Goal: Task Accomplishment & Management: Manage account settings

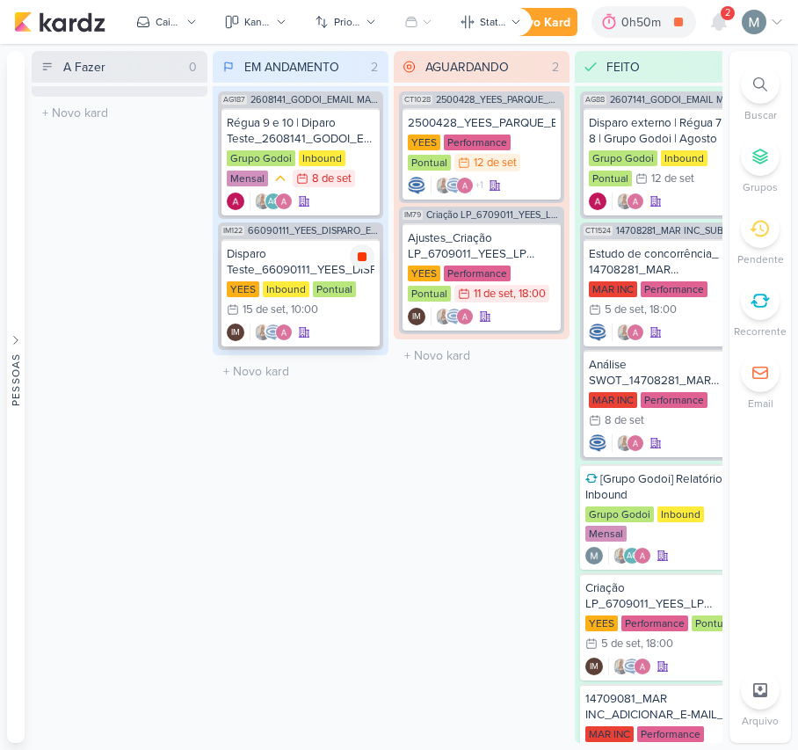
click at [357, 257] on icon at bounding box center [362, 257] width 14 height 14
click at [306, 297] on div "YEES Inbound Pontual 15/9 [DATE] 10:00" at bounding box center [301, 300] width 148 height 39
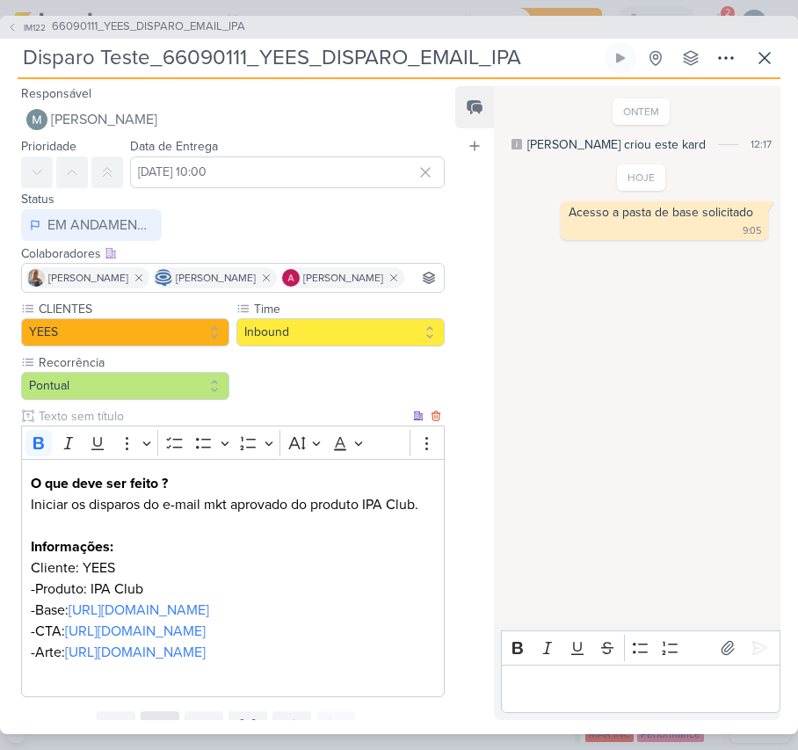
scroll to position [229, 0]
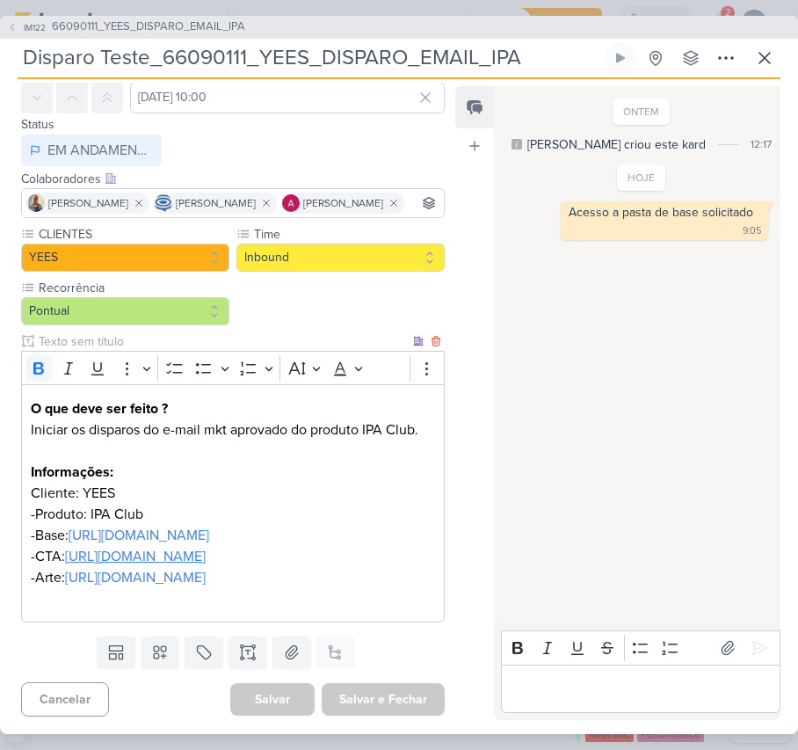
click at [90, 548] on link "[URL][DOMAIN_NAME]" at bounding box center [135, 557] width 141 height 18
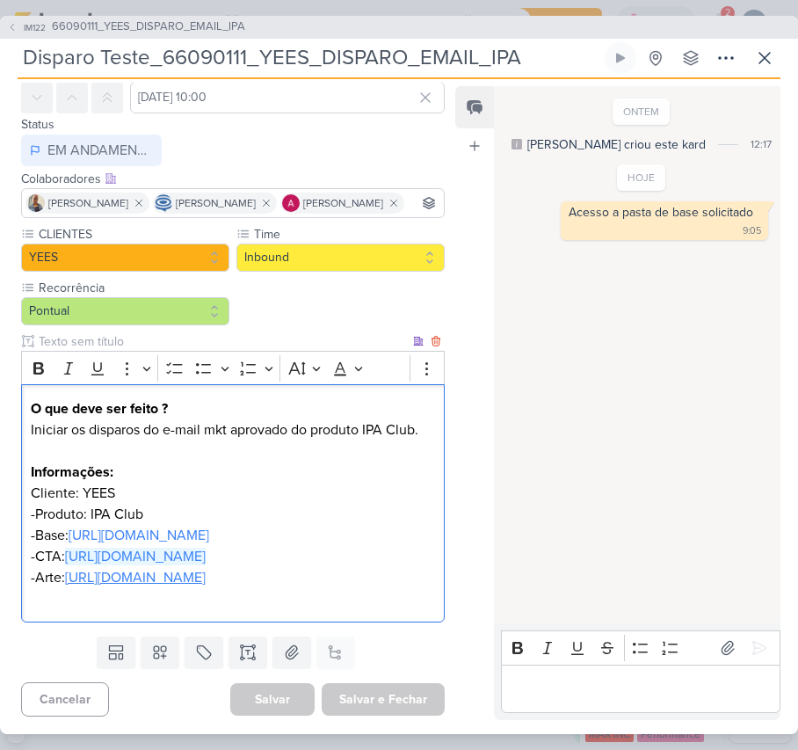
click at [128, 569] on link "[URL][DOMAIN_NAME]" at bounding box center [135, 578] width 141 height 18
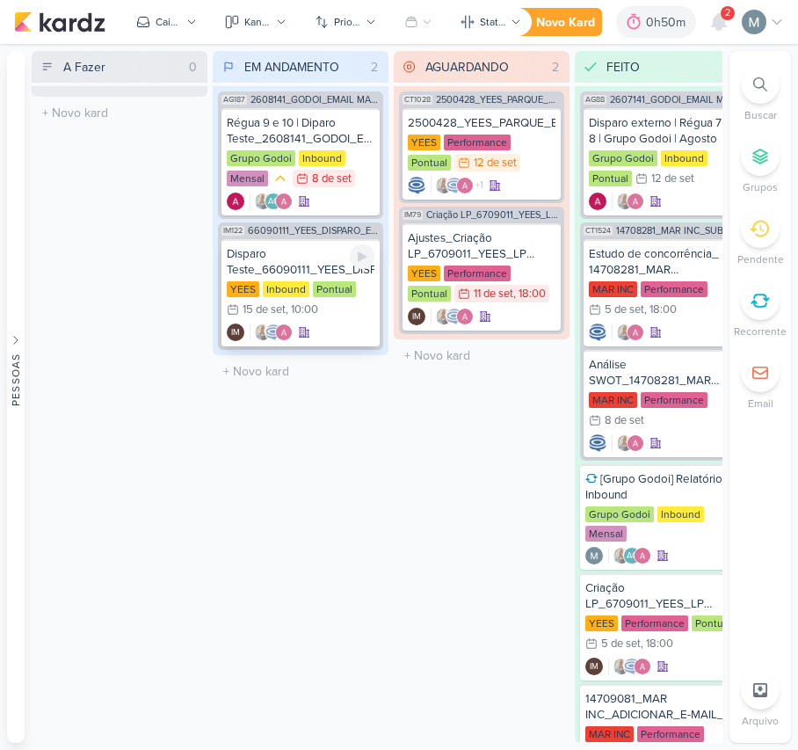
click at [329, 302] on div "YEES Inbound Pontual 15/9 [DATE] 10:00" at bounding box center [301, 300] width 148 height 39
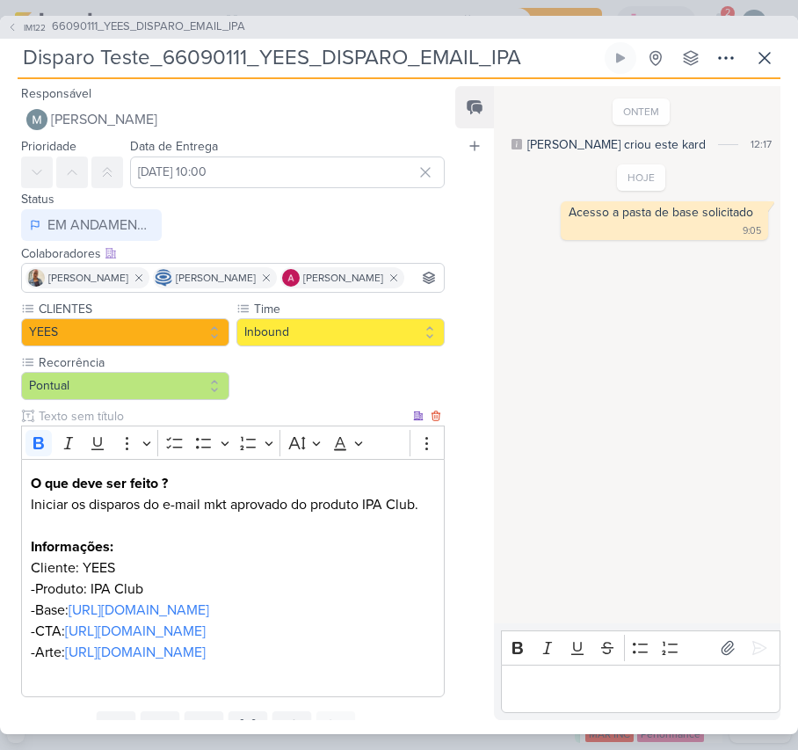
scroll to position [229, 0]
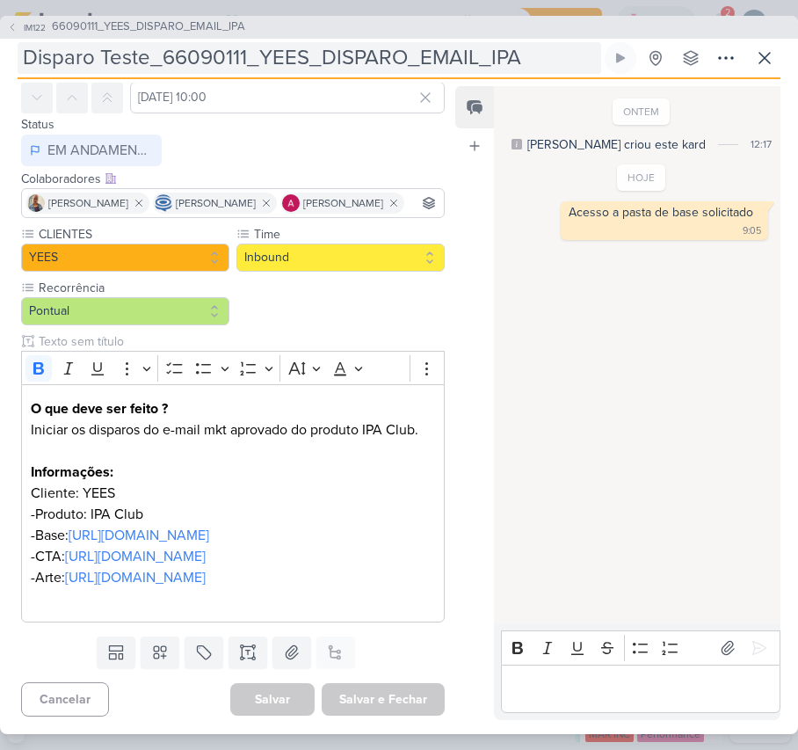
click at [163, 54] on input "Disparo Teste_66090111_YEES_DISPARO_EMAIL_IPA" at bounding box center [310, 58] width 584 height 32
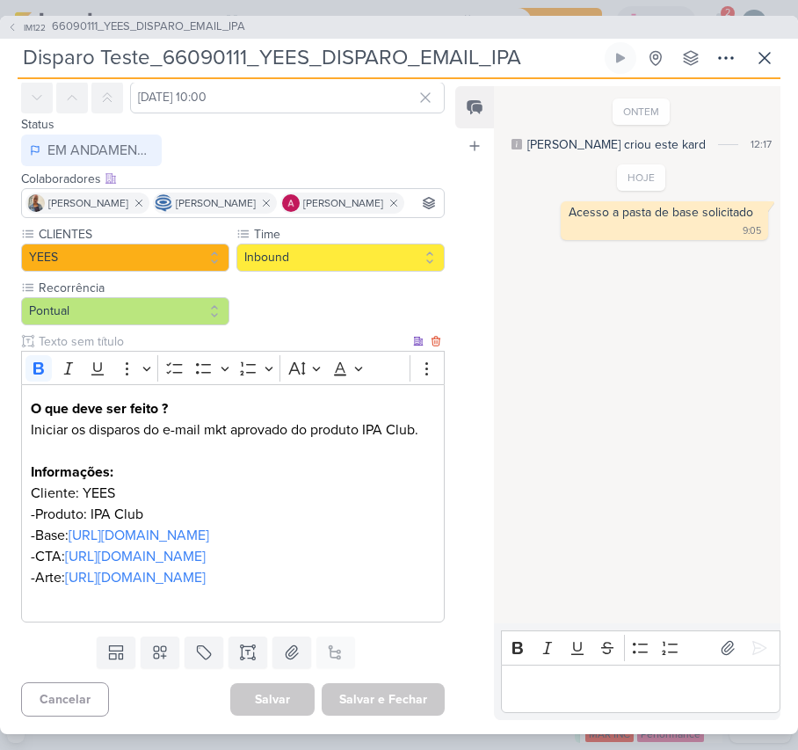
drag, startPoint x: 227, startPoint y: 448, endPoint x: 490, endPoint y: 159, distance: 390.8
click at [206, 548] on link "[URL][DOMAIN_NAME]" at bounding box center [135, 557] width 141 height 18
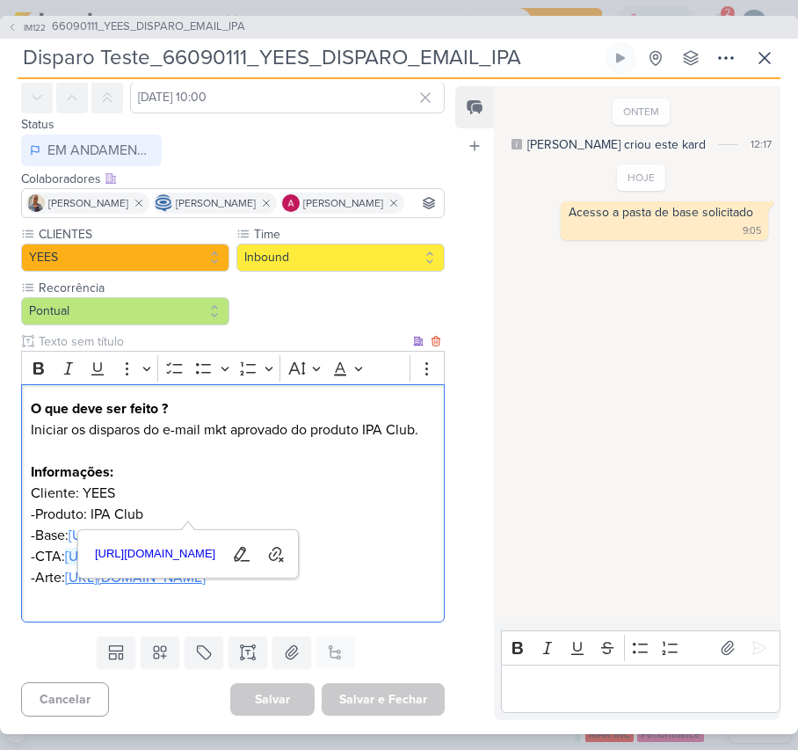
click at [65, 569] on link "https://drive.google.com/drive/folders/1ZbVUbcc4r1G5CNzQcsmWLO-zDg65SavY" at bounding box center [135, 578] width 141 height 18
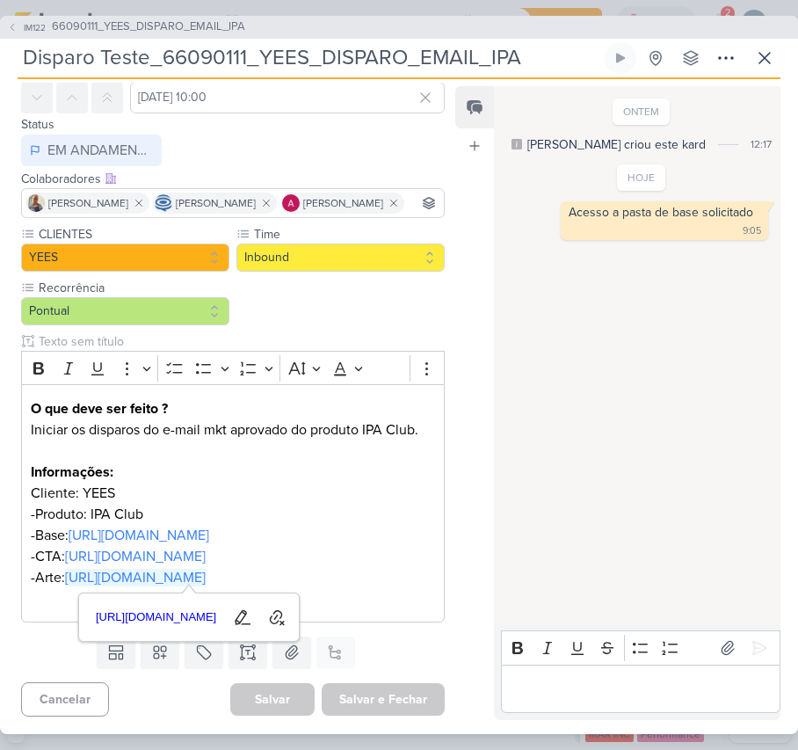
click at [620, 670] on div "Editor editing area: main" at bounding box center [641, 689] width 280 height 48
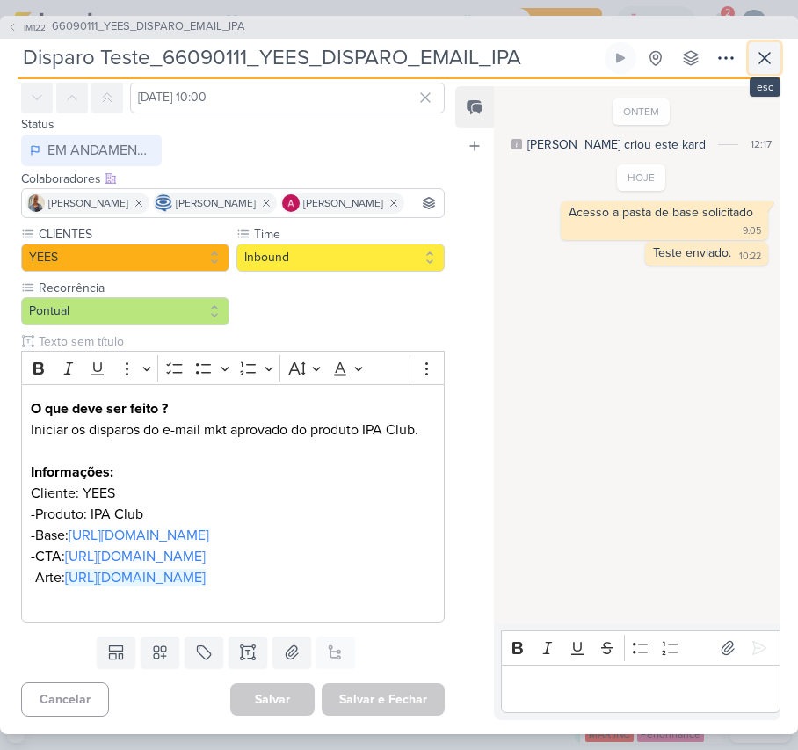
click at [768, 60] on icon at bounding box center [764, 57] width 21 height 21
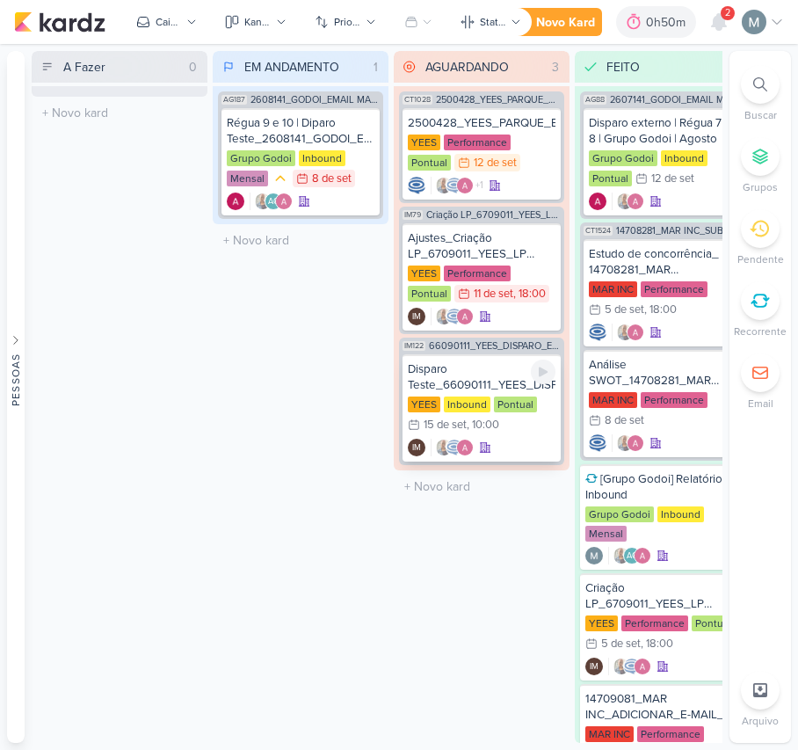
click at [447, 369] on div "Disparo Teste_66090111_YEES_DISPARO_EMAIL_IPA" at bounding box center [482, 377] width 148 height 32
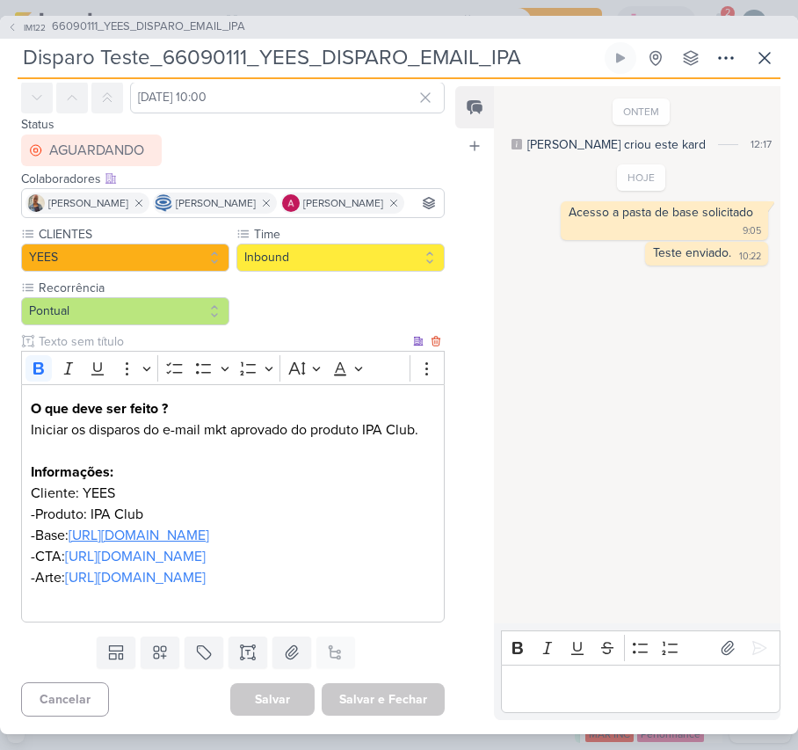
click at [186, 527] on link "https://drive.google.com/file/d/10ji5Zu8h-S1_DtXzNNuY1ipAtdRQ4oG9/view?usp=driv…" at bounding box center [139, 536] width 141 height 18
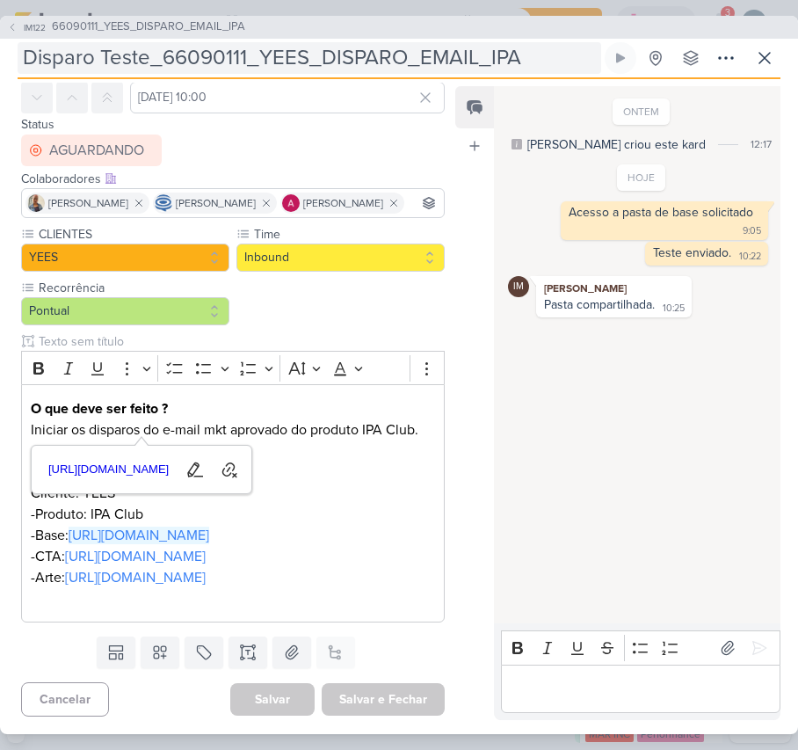
click at [173, 54] on input "Disparo Teste_66090111_YEES_DISPARO_EMAIL_IPA" at bounding box center [310, 58] width 584 height 32
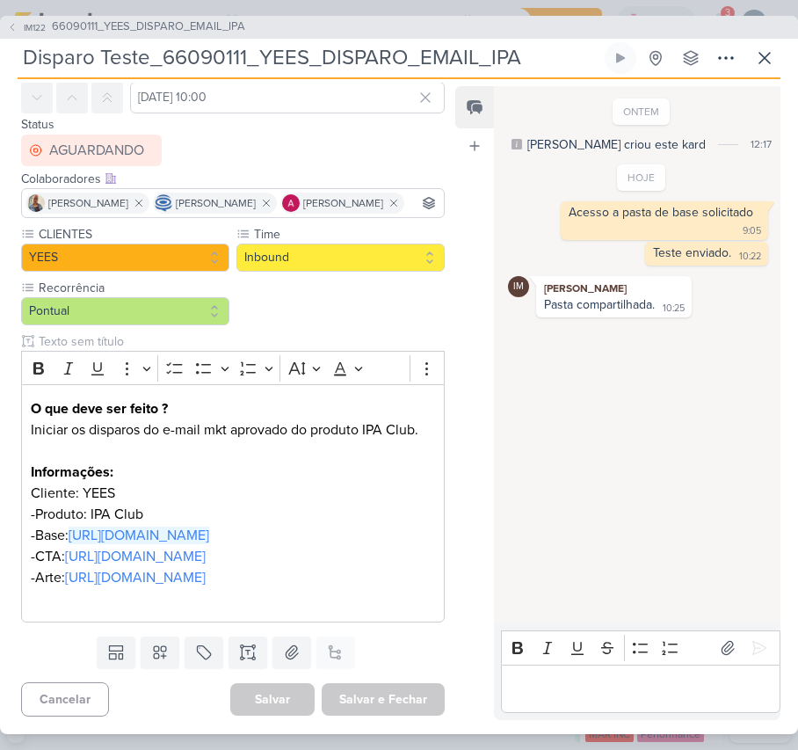
click at [173, 54] on input "Disparo Teste_66090111_YEES_DISPARO_EMAIL_IPA" at bounding box center [310, 58] width 584 height 32
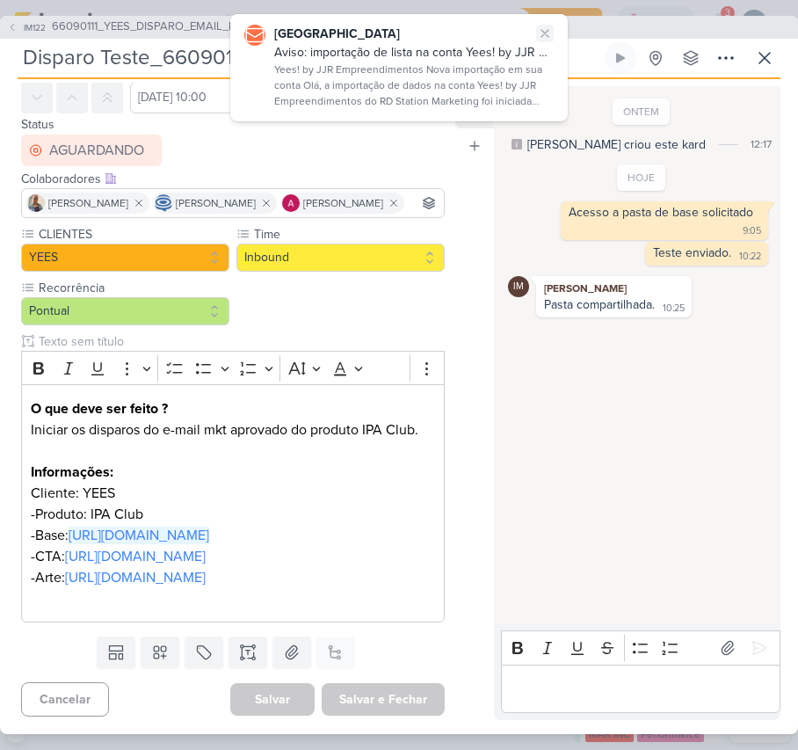
click at [543, 36] on icon at bounding box center [545, 33] width 14 height 14
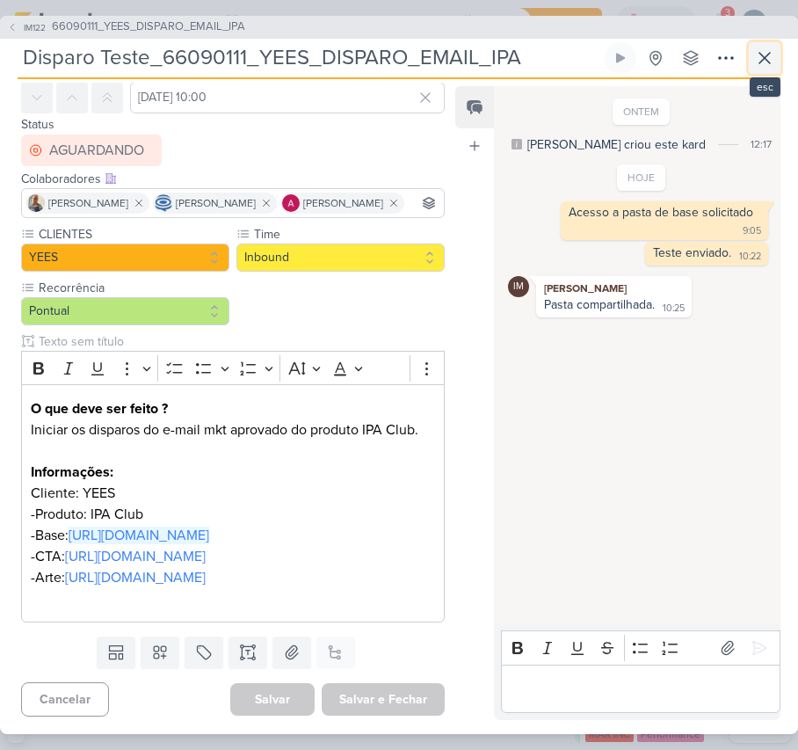
click at [765, 57] on icon at bounding box center [765, 58] width 11 height 11
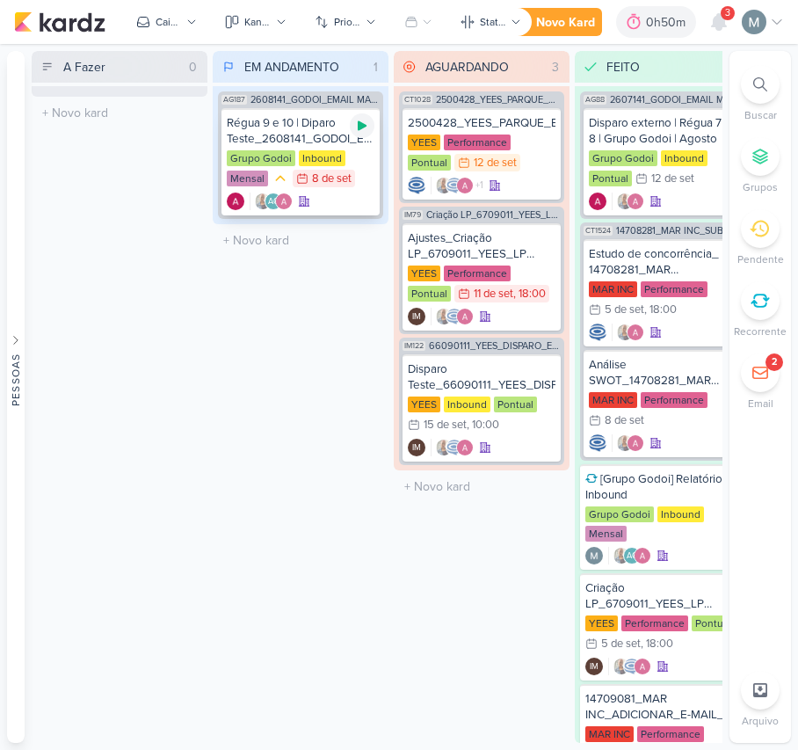
click at [363, 123] on icon at bounding box center [362, 126] width 9 height 10
click at [268, 193] on div "AG" at bounding box center [274, 202] width 18 height 18
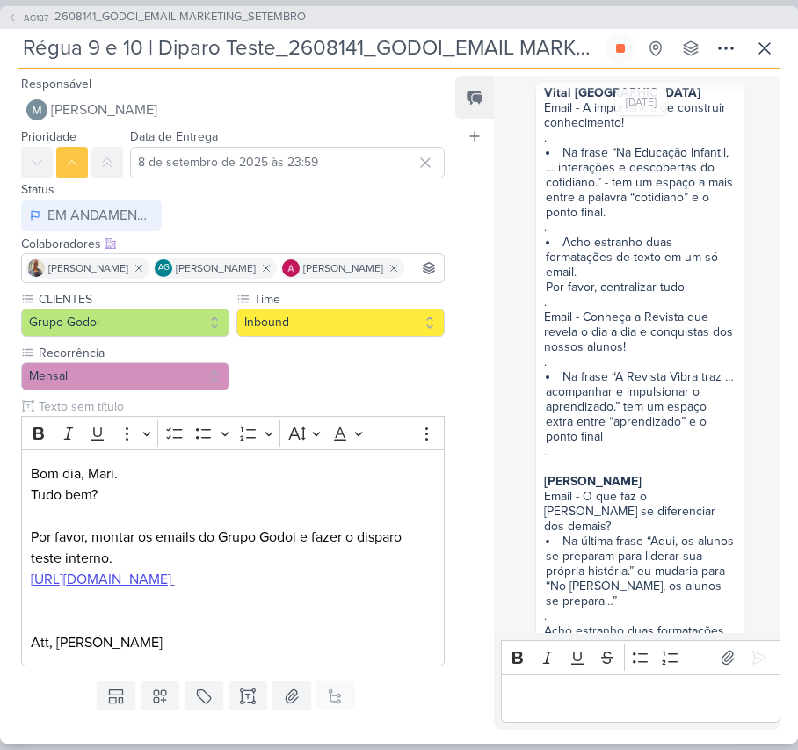
scroll to position [458, 0]
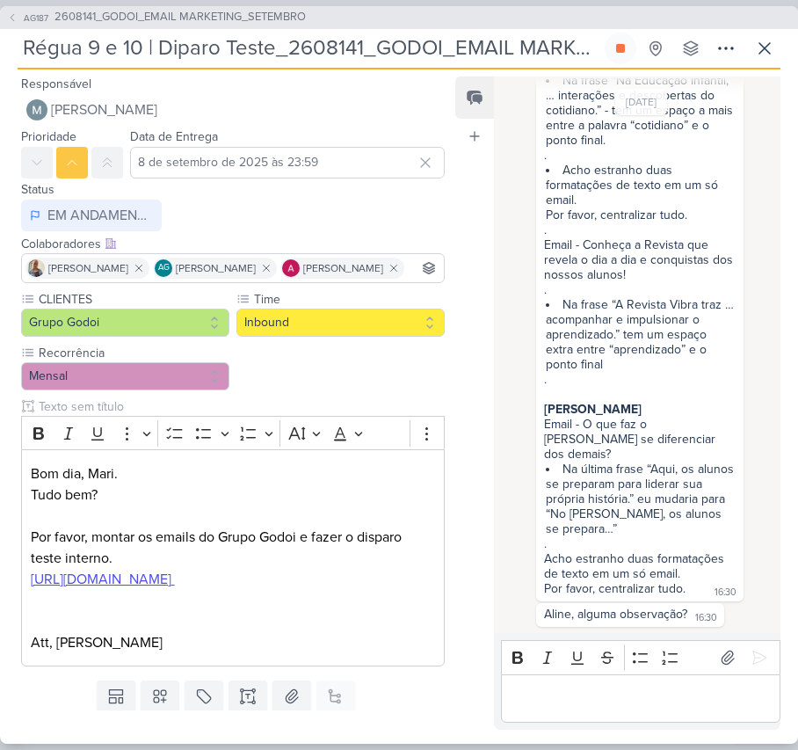
click at [679, 705] on p "Editor editing area: main" at bounding box center [640, 697] width 261 height 21
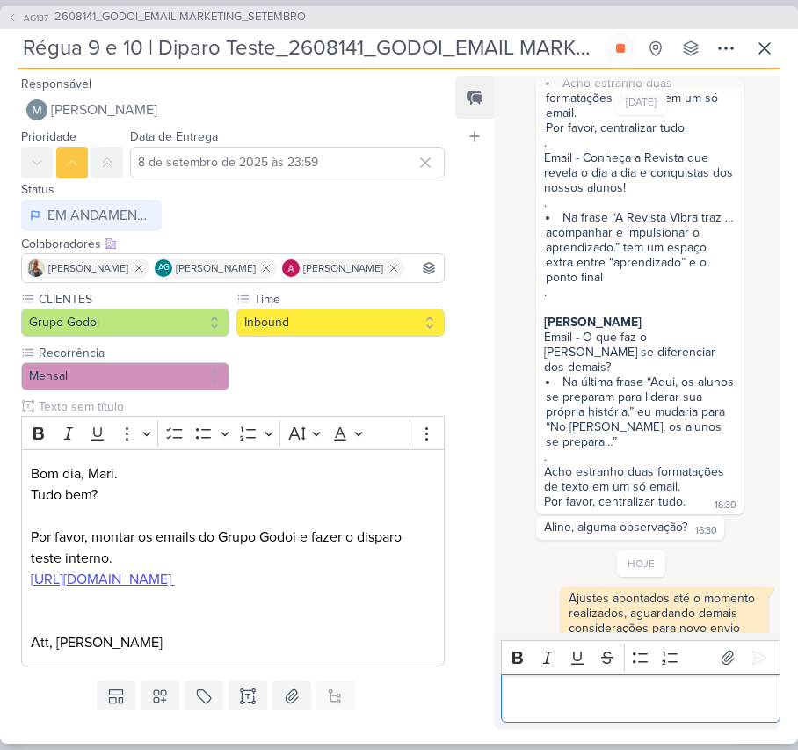
scroll to position [575, 0]
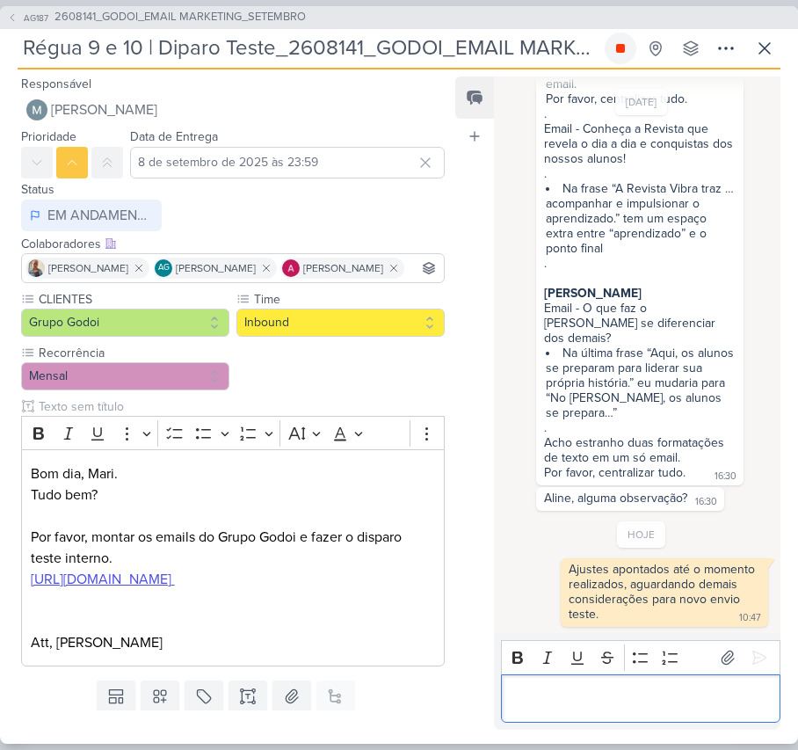
click at [622, 51] on icon at bounding box center [620, 48] width 9 height 9
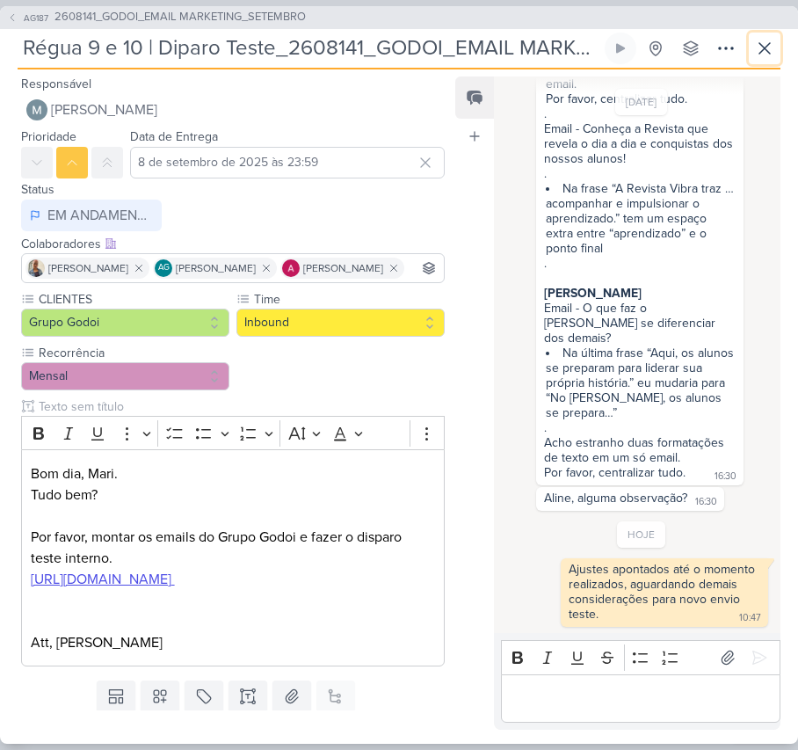
click at [768, 49] on icon at bounding box center [764, 48] width 21 height 21
click at [767, 29] on div at bounding box center [763, 22] width 42 height 25
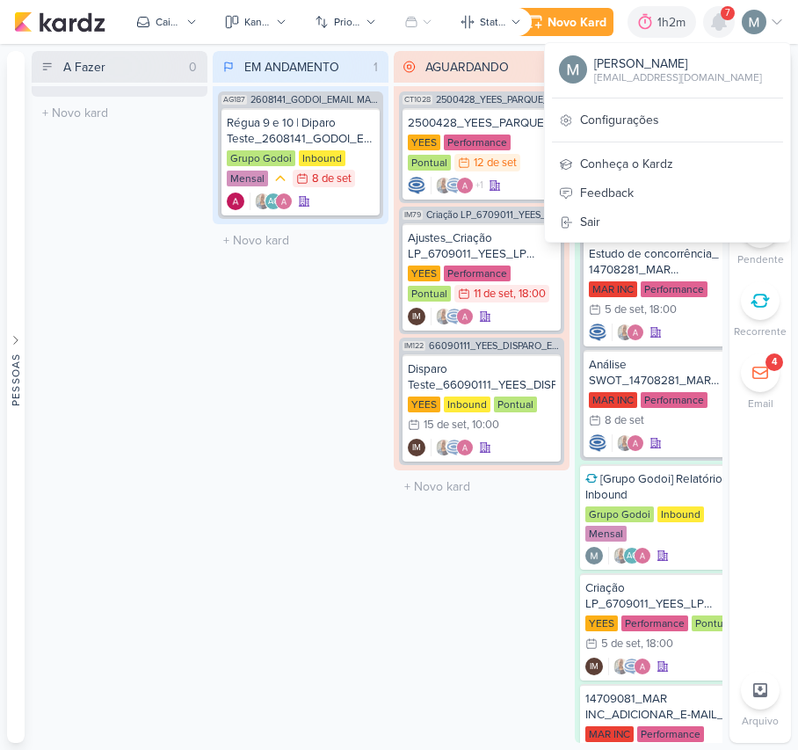
click at [718, 21] on icon at bounding box center [719, 22] width 14 height 16
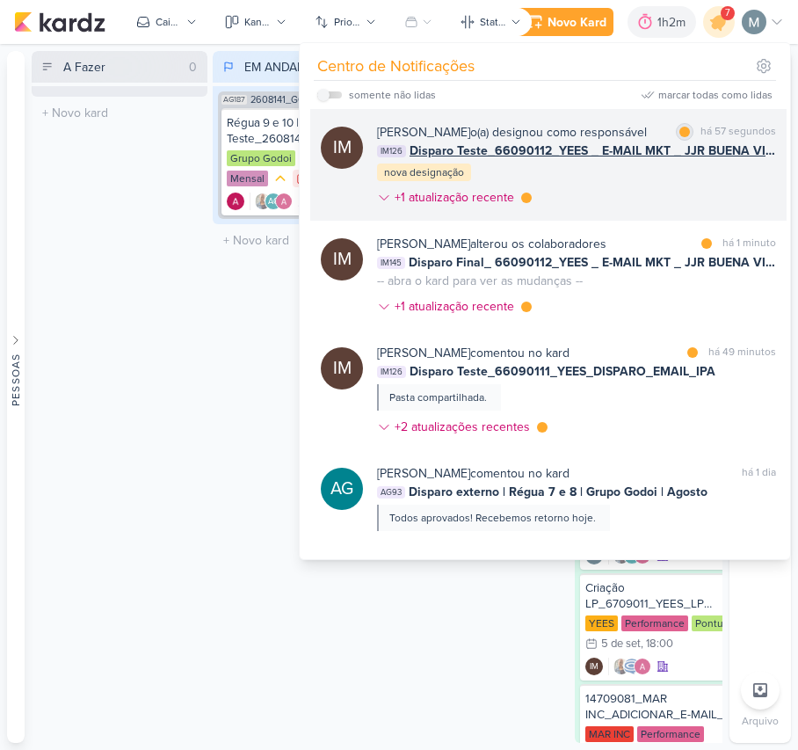
click at [683, 130] on div at bounding box center [685, 132] width 11 height 11
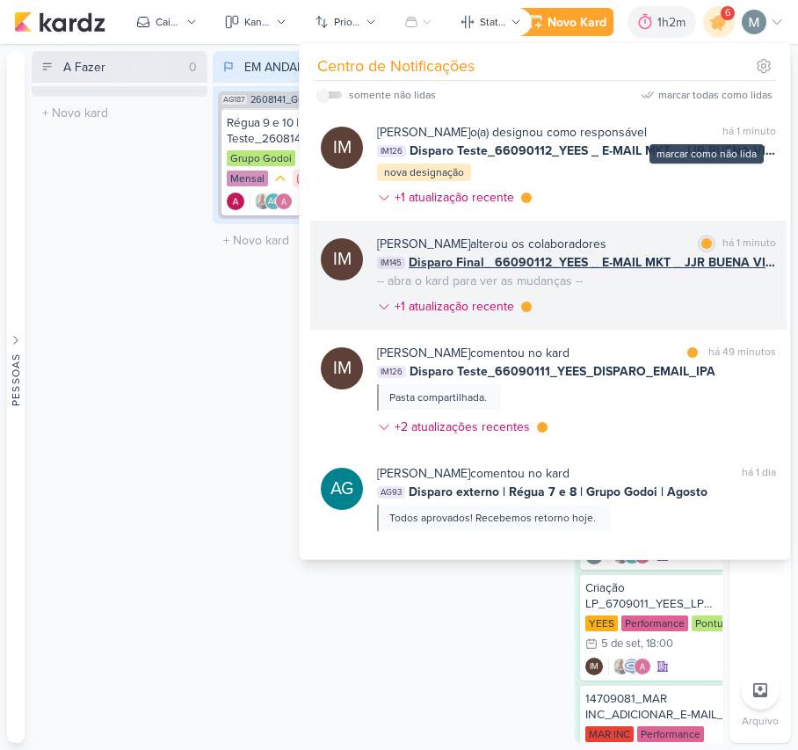
click at [705, 252] on div "marcar como lida" at bounding box center [707, 244] width 18 height 18
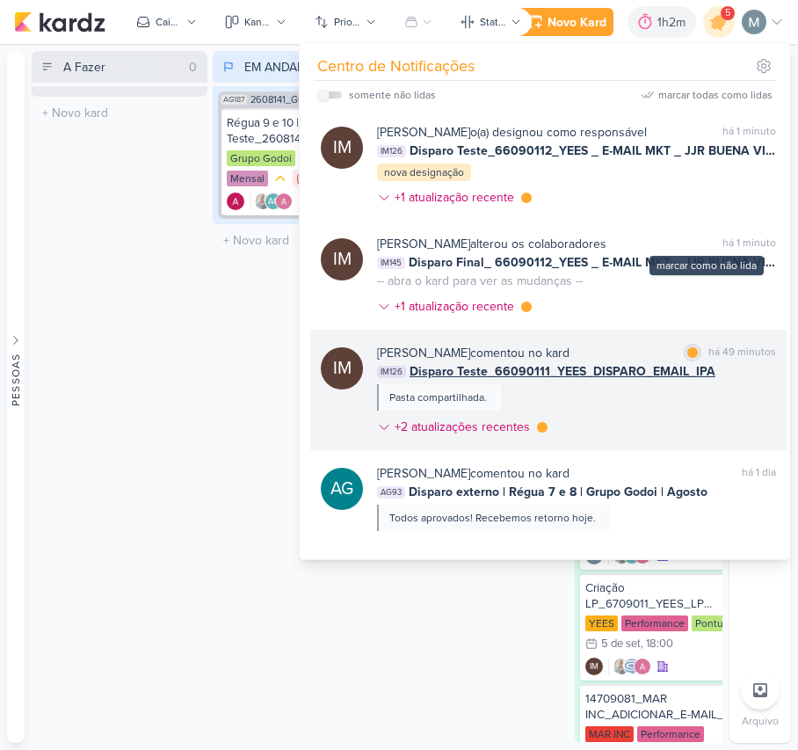
click at [687, 358] on div at bounding box center [692, 352] width 11 height 11
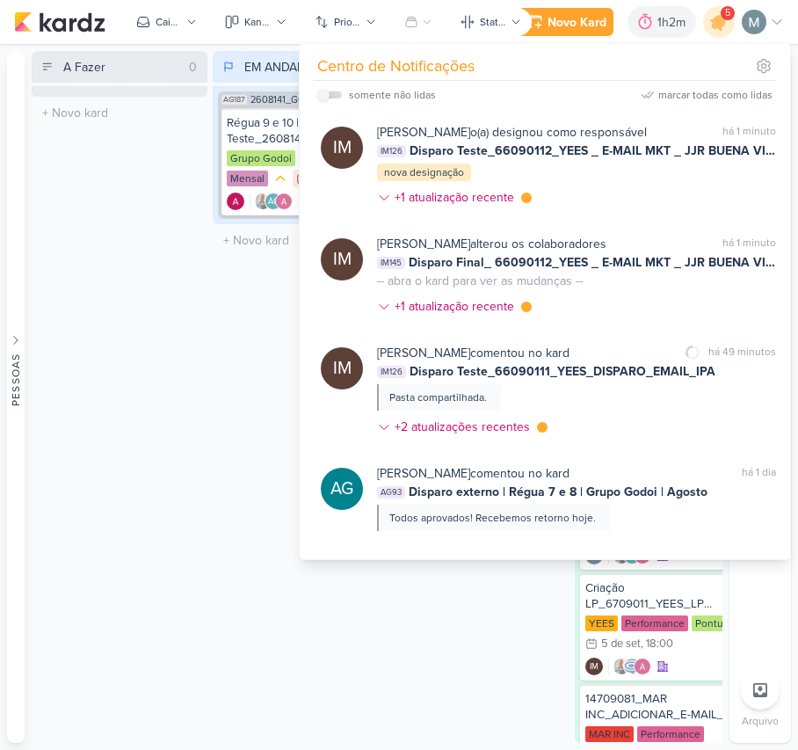
click at [248, 574] on div "EM ANDAMENTO 1 Mover Para Esquerda Mover Para Direita Deletar AG187 2608141_GOD…" at bounding box center [301, 397] width 176 height 692
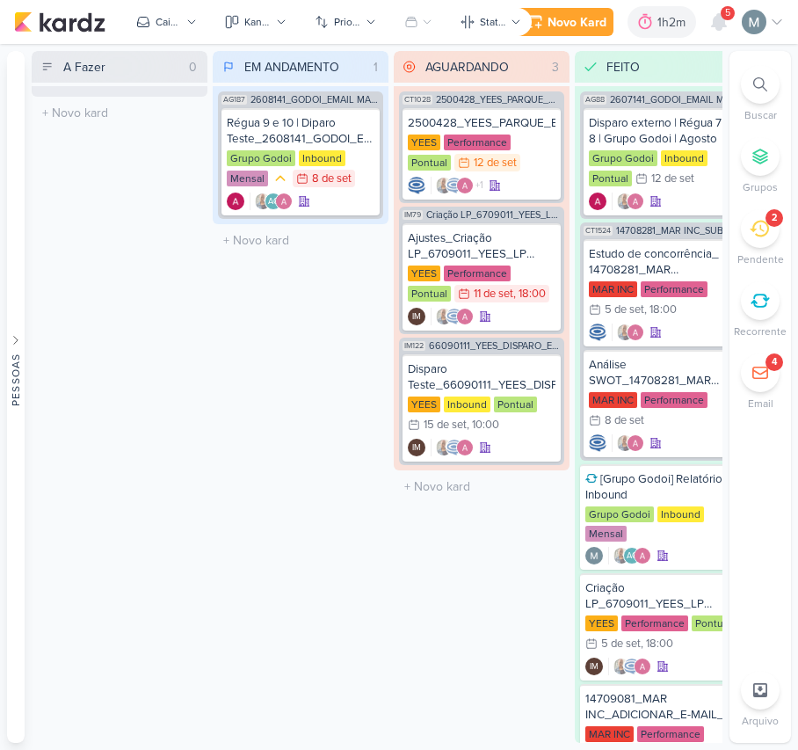
click at [459, 645] on div "AGUARDANDO 3 Mover Para Esquerda Mover Para Direita Deletar CT1028 2500428_YEES…" at bounding box center [482, 397] width 176 height 692
click at [750, 236] on icon at bounding box center [759, 228] width 19 height 19
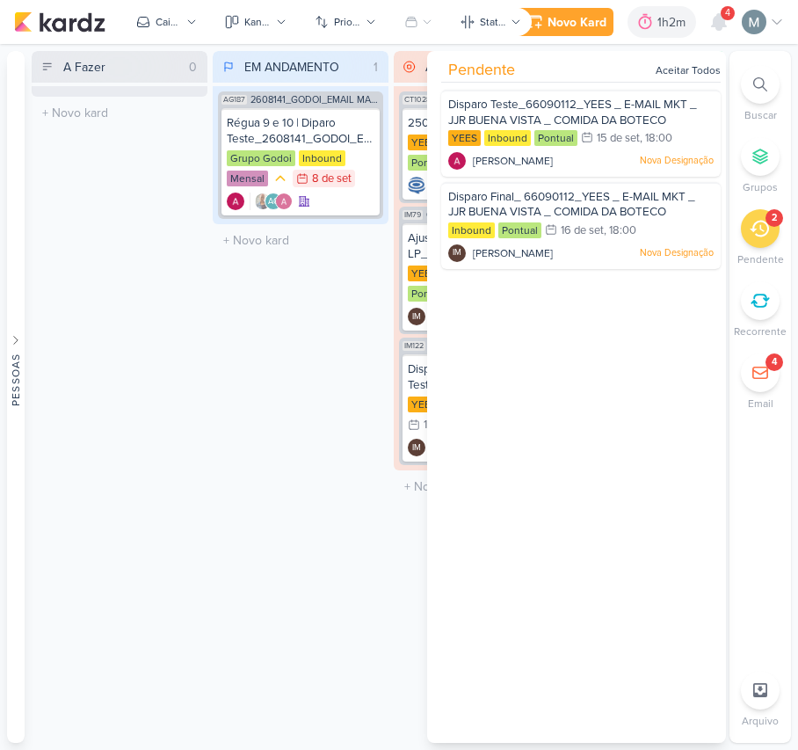
click at [680, 159] on p "Nova Designação" at bounding box center [677, 161] width 74 height 14
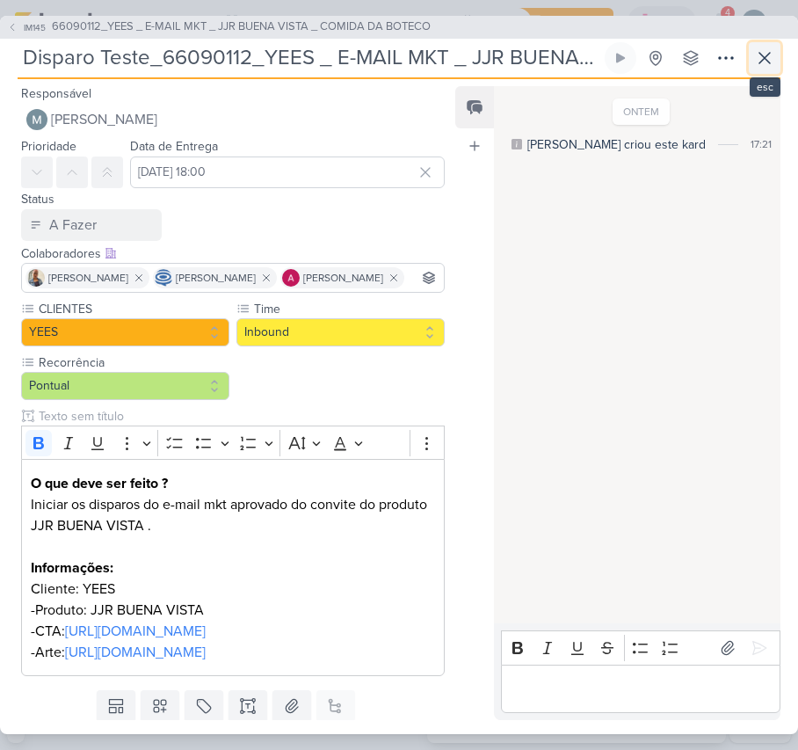
click at [761, 64] on icon at bounding box center [764, 57] width 21 height 21
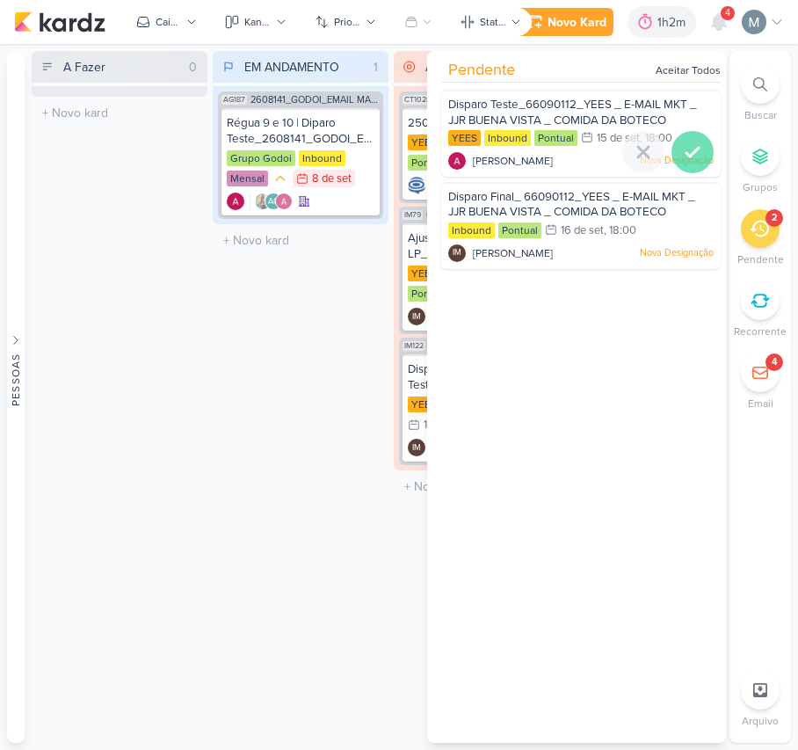
click at [694, 156] on icon at bounding box center [692, 152] width 21 height 21
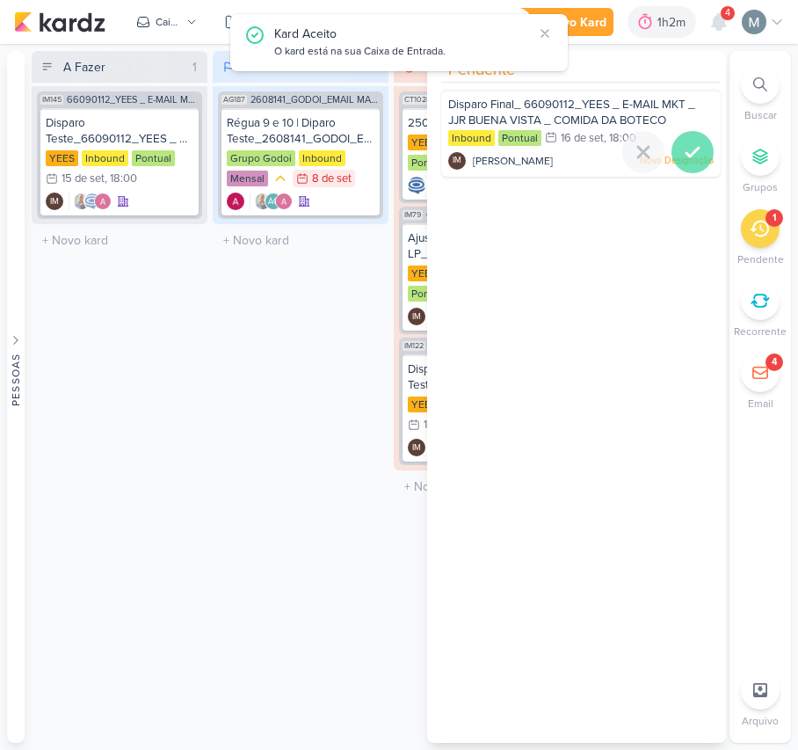
click at [687, 155] on icon at bounding box center [693, 152] width 12 height 9
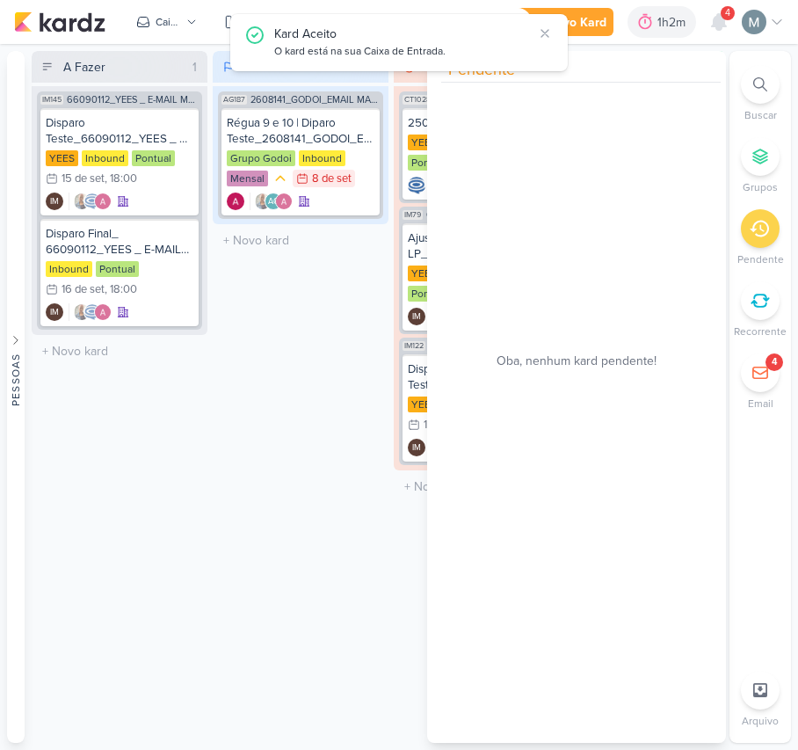
click at [276, 404] on div "EM ANDAMENTO 1 Mover Para Esquerda Mover Para Direita Deletar AG187 2608141_GOD…" at bounding box center [301, 397] width 176 height 692
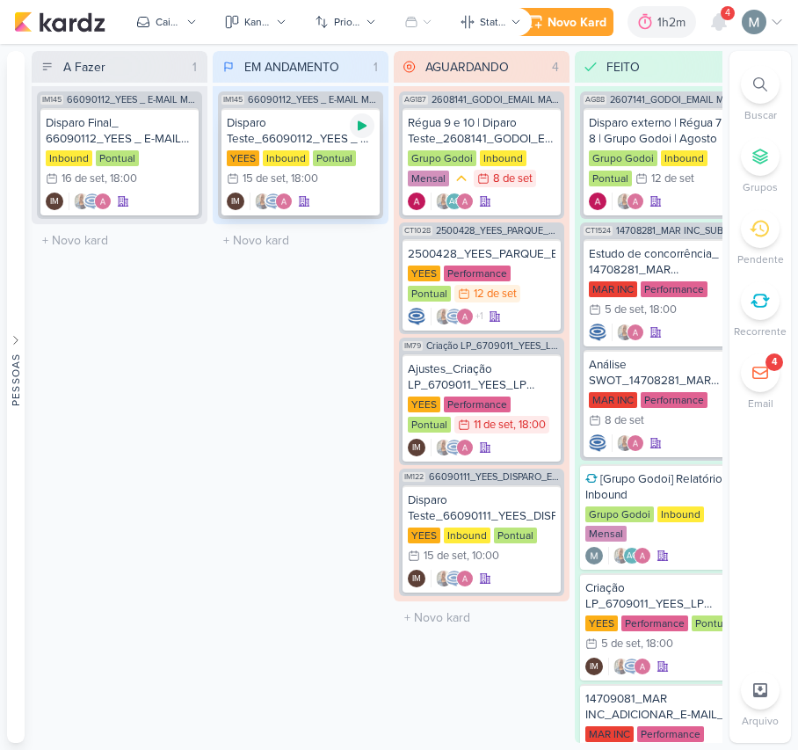
click at [359, 135] on div at bounding box center [362, 125] width 25 height 25
click at [360, 199] on div "IM" at bounding box center [301, 202] width 148 height 18
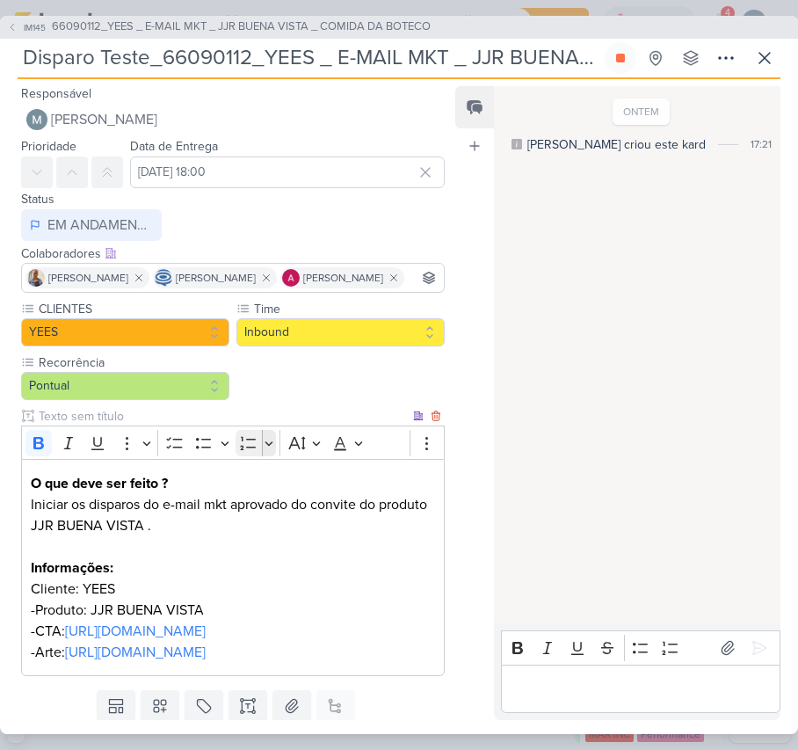
scroll to position [165, 0]
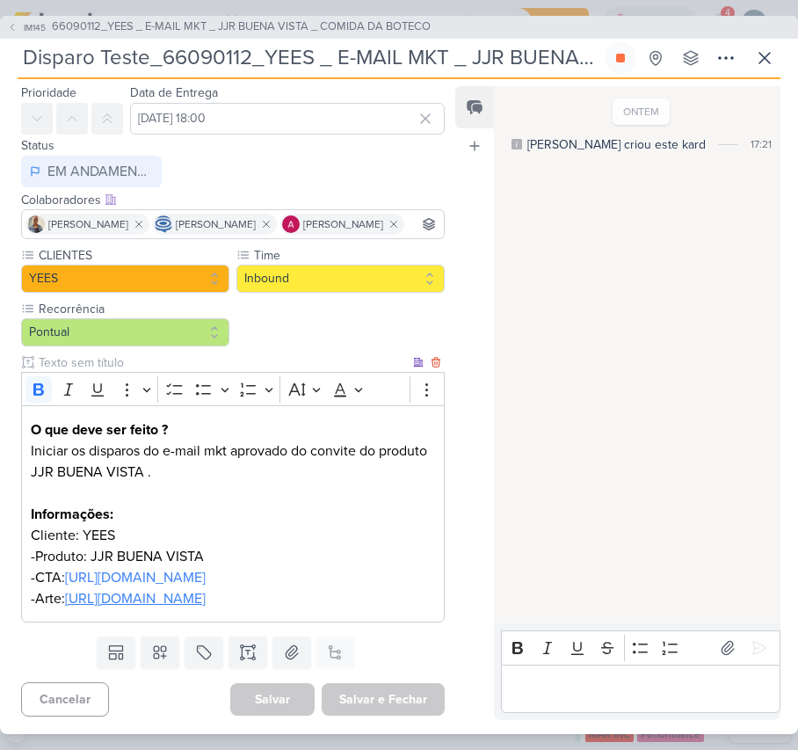
click at [152, 590] on link "https://drive.google.com/drive/folders/1SvXGmHP-mfNQPL7Uaf4aq1zvX3EAGlty" at bounding box center [135, 599] width 141 height 18
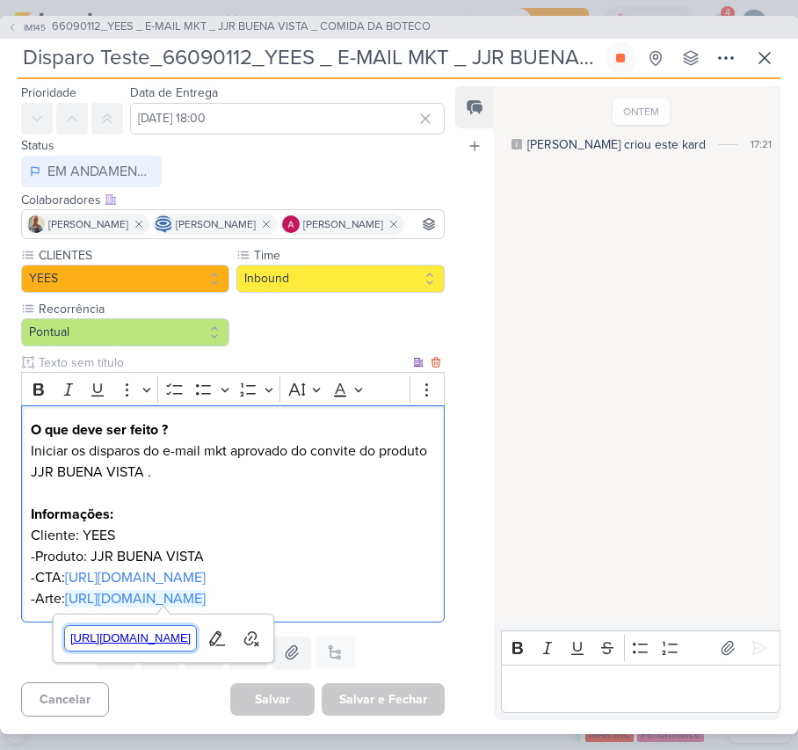
click at [197, 635] on span "https://drive.google.com/drive/folders/1SvXGmHP-mfNQPL7Uaf4aq1zvX3EAGlty" at bounding box center [131, 638] width 132 height 21
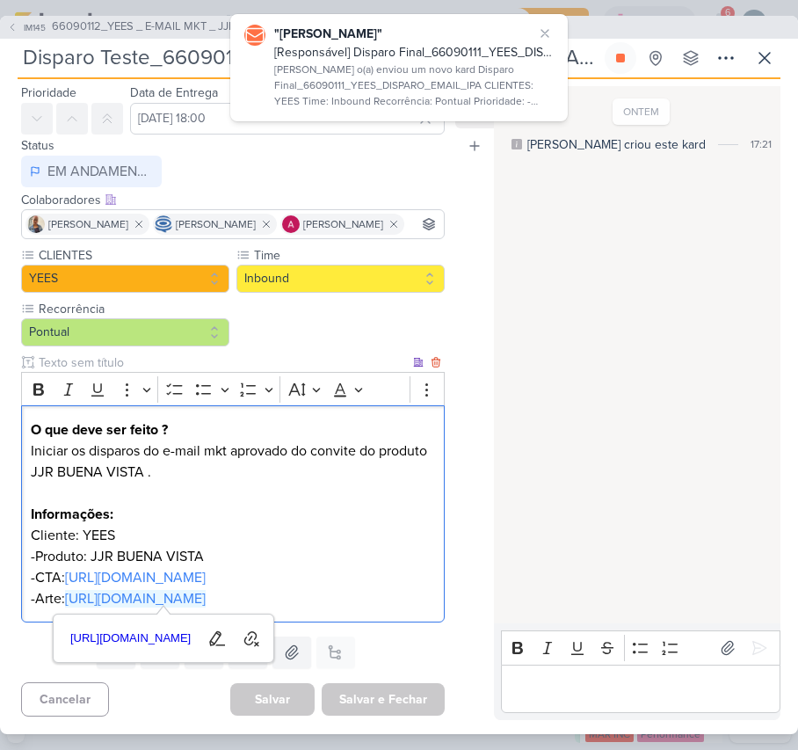
click at [556, 684] on p "Editor editing area: main" at bounding box center [640, 688] width 261 height 21
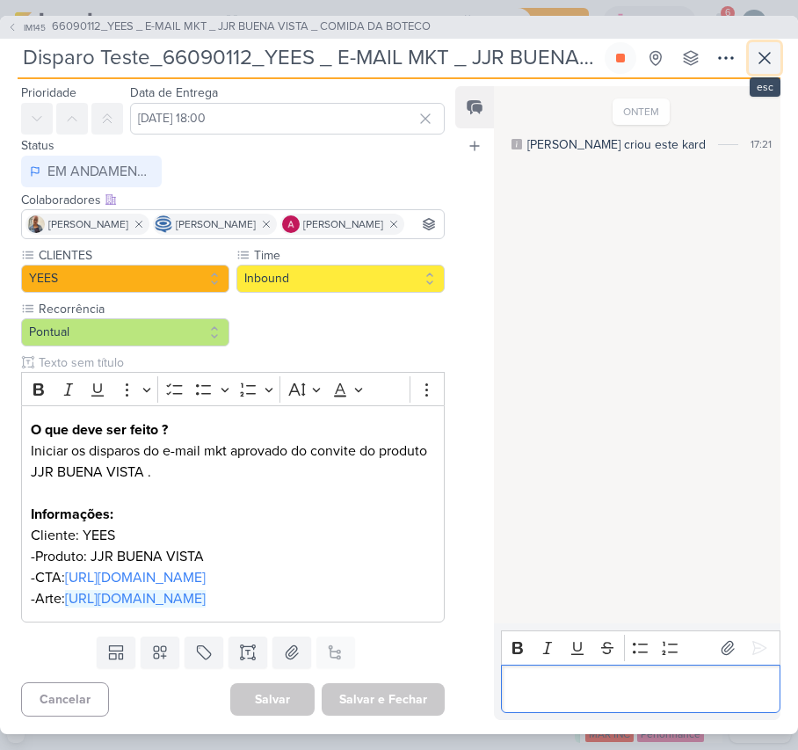
click at [768, 72] on button at bounding box center [765, 58] width 32 height 32
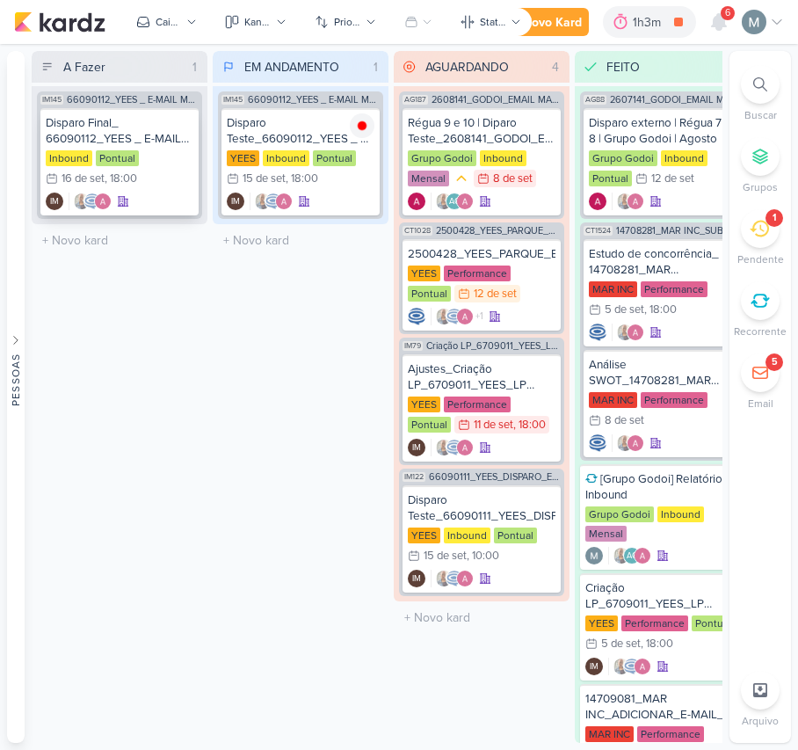
click at [107, 178] on div ", 18:00" at bounding box center [121, 178] width 33 height 11
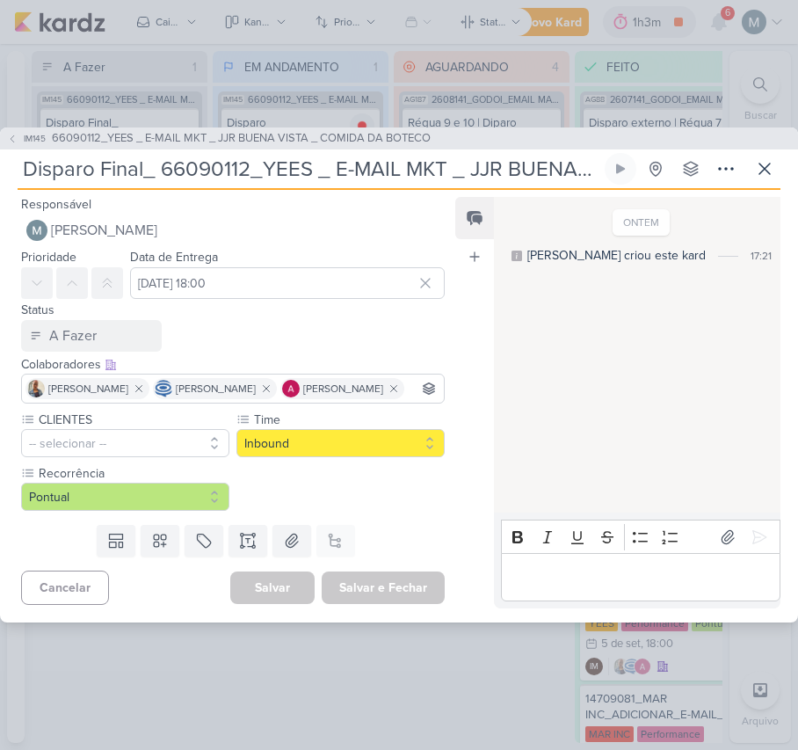
click at [747, 164] on div "Disparo Final_ 66090112_YEES _ E-MAIL MKT _ JJR BUENA VISTA _ COMIDA DA BOTECO …" at bounding box center [399, 171] width 763 height 37
click at [765, 159] on icon at bounding box center [764, 168] width 21 height 21
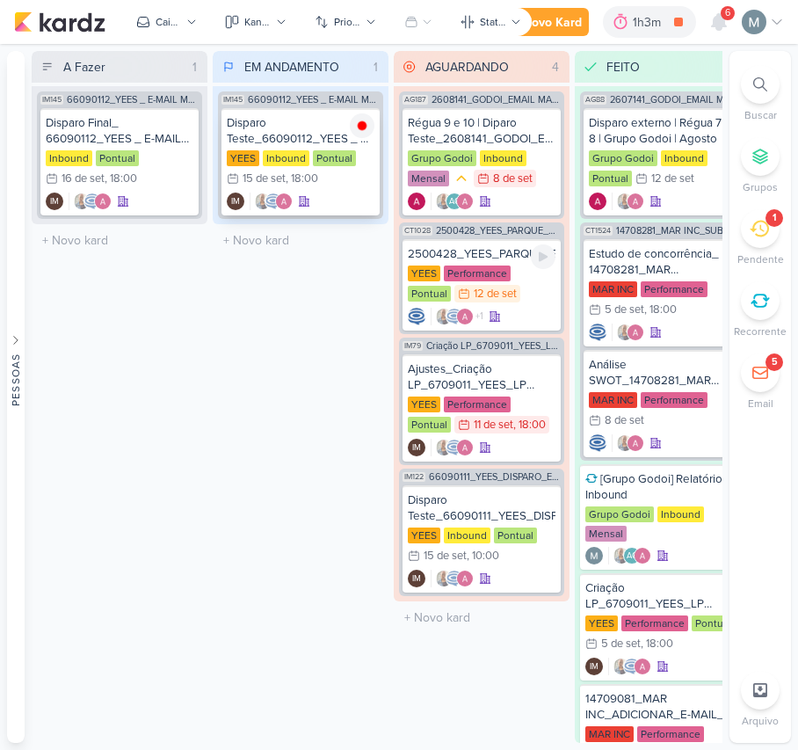
click at [265, 193] on div at bounding box center [274, 202] width 18 height 18
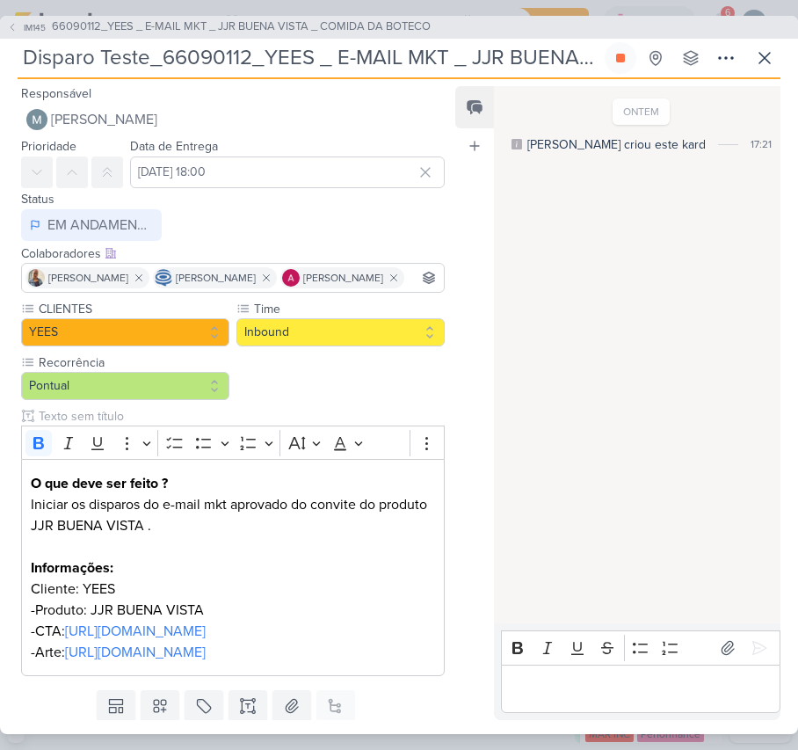
click at [600, 708] on div "Editor editing area: main" at bounding box center [641, 689] width 280 height 48
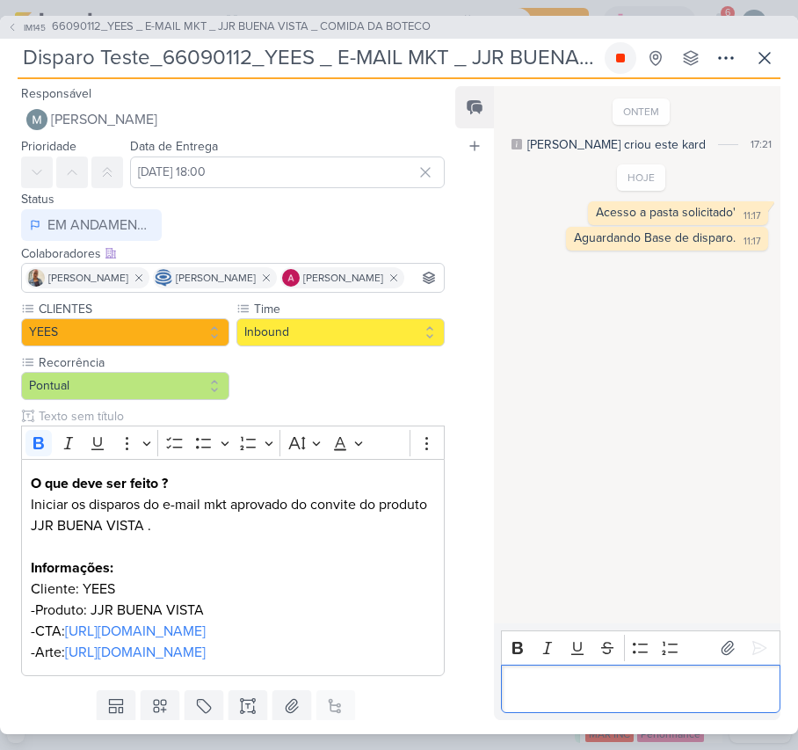
click at [617, 65] on button at bounding box center [621, 58] width 32 height 32
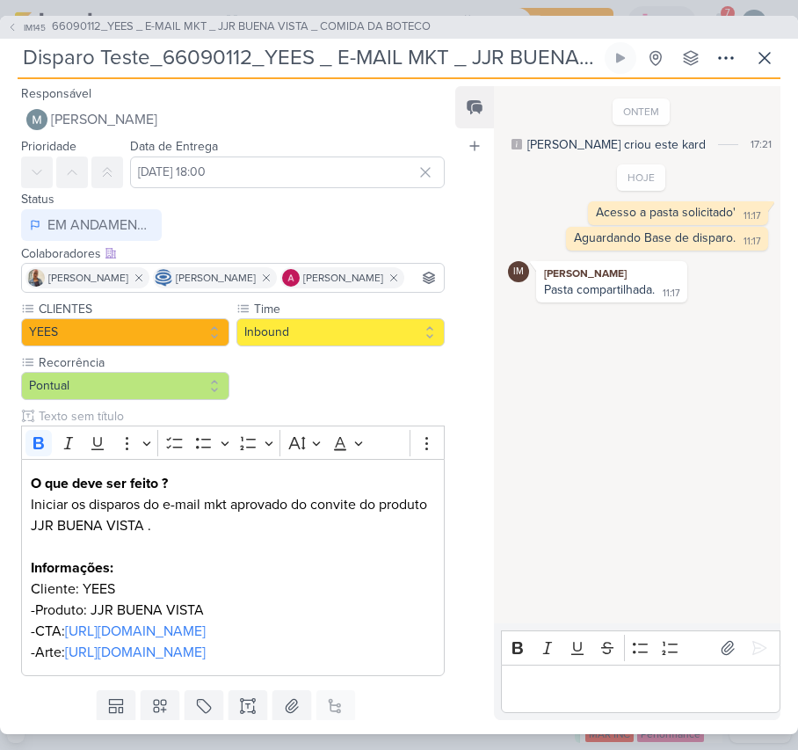
click at [164, 557] on p "Iniciar os disparos do e-mail mkt aprovado do convite do produto JJR BUENA VIST…" at bounding box center [233, 525] width 404 height 63
click at [117, 520] on p "Iniciar os disparos do e-mail mkt aprovado do convite do produto JJR BUENA VIST…" at bounding box center [233, 525] width 404 height 63
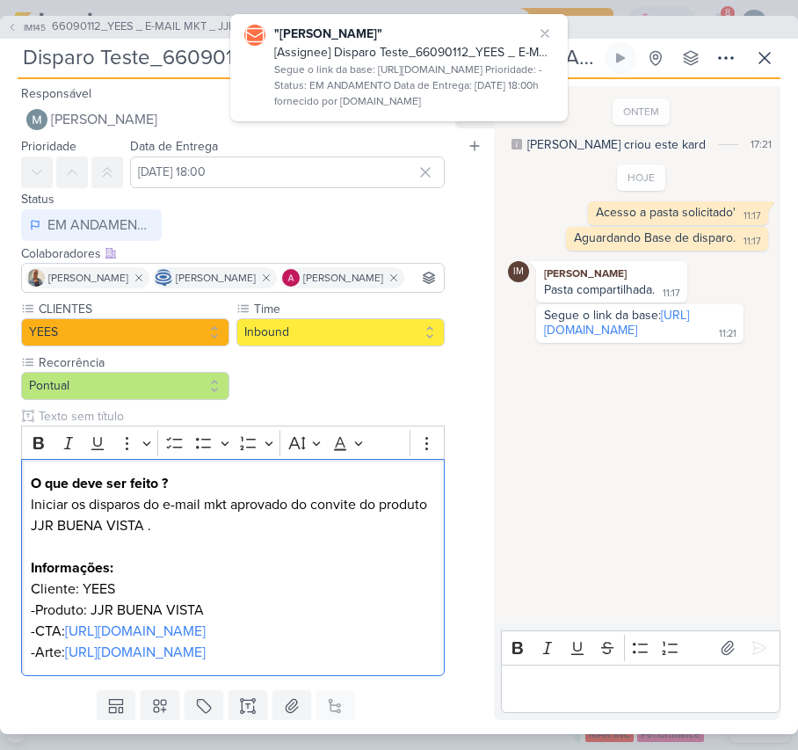
drag, startPoint x: 760, startPoint y: 0, endPoint x: 540, endPoint y: 36, distance: 222.7
click at [540, 36] on icon at bounding box center [545, 33] width 14 height 14
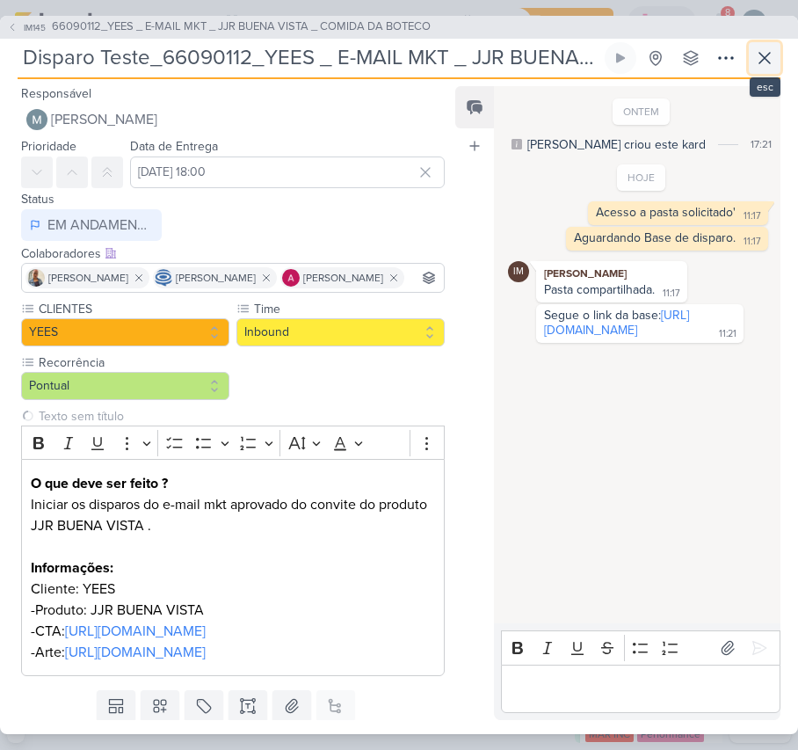
click at [772, 55] on icon at bounding box center [764, 57] width 21 height 21
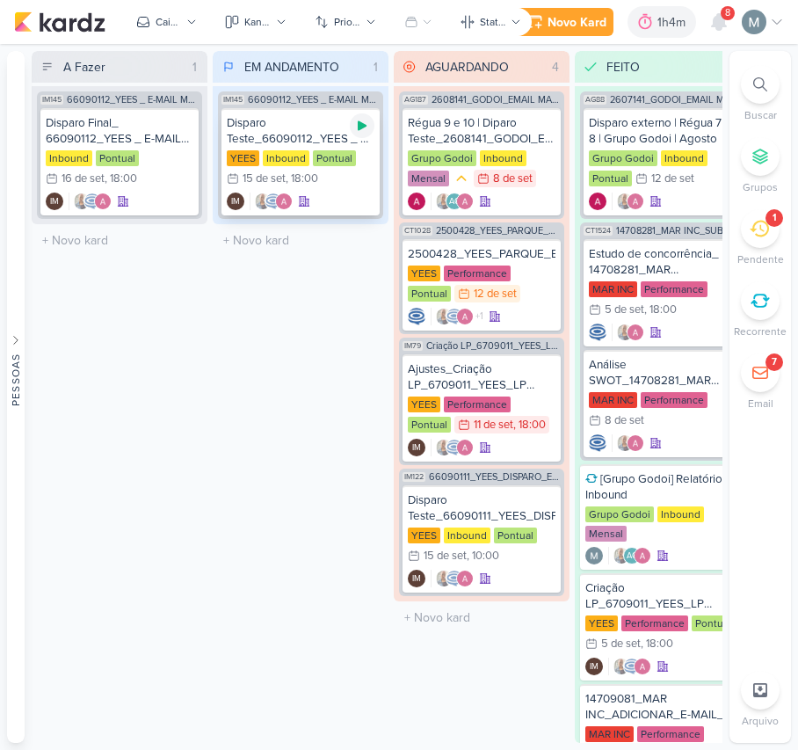
click at [366, 127] on icon at bounding box center [362, 126] width 14 height 14
click at [767, 244] on div "1" at bounding box center [760, 228] width 39 height 39
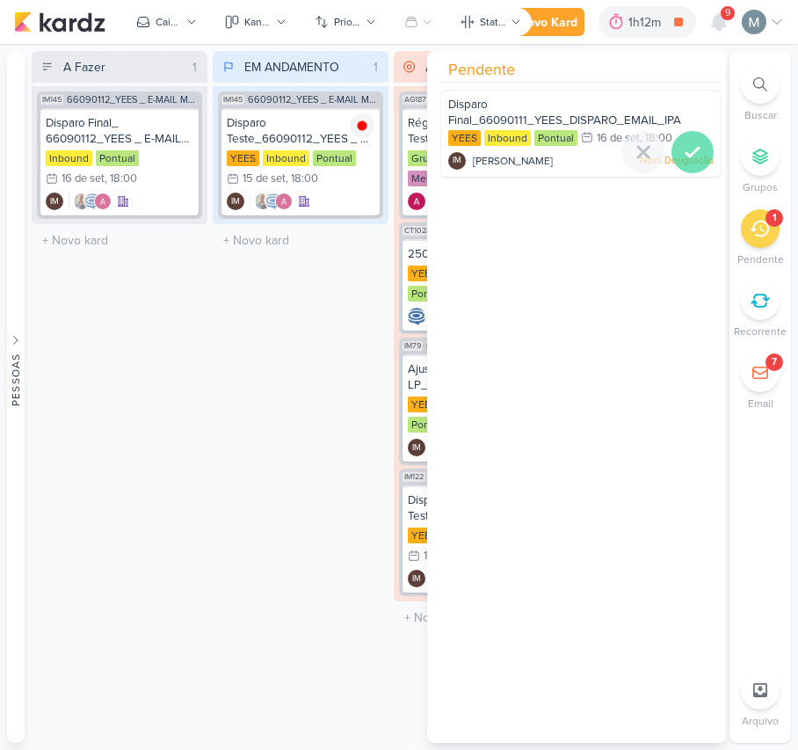
click at [682, 148] on icon at bounding box center [692, 152] width 21 height 21
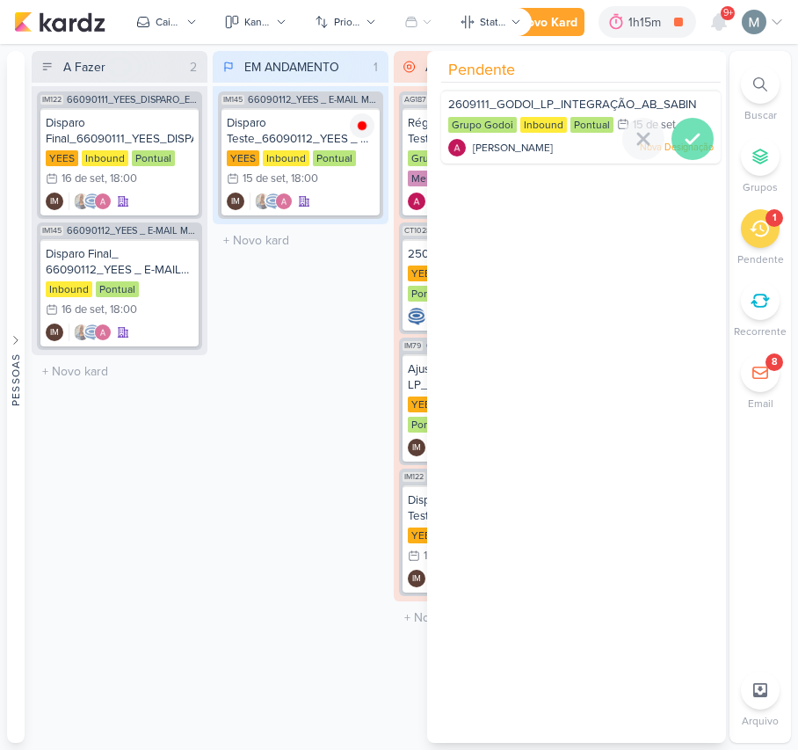
click at [684, 135] on icon at bounding box center [692, 138] width 21 height 21
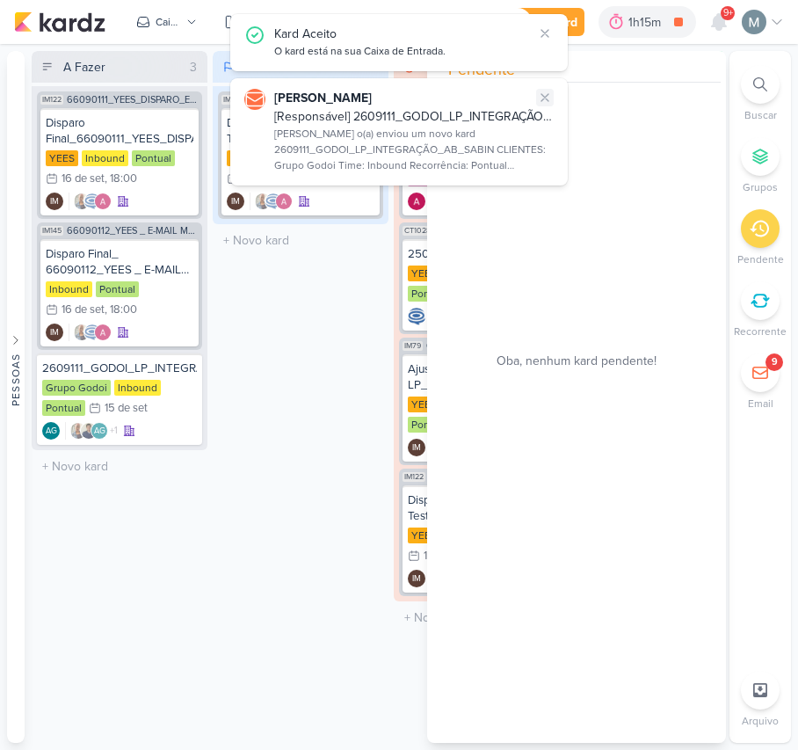
click at [547, 96] on icon at bounding box center [545, 98] width 14 height 14
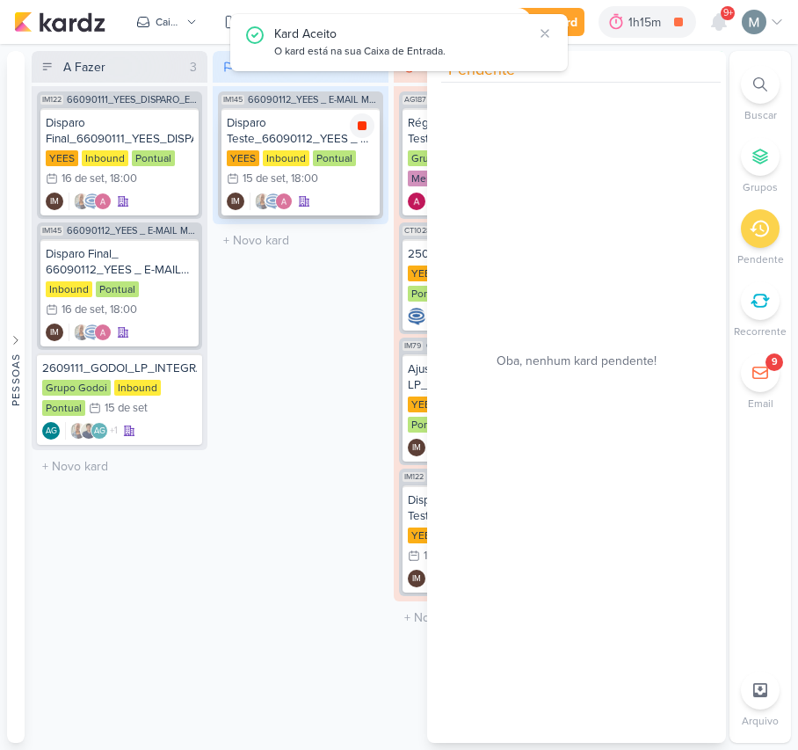
click at [364, 121] on icon at bounding box center [362, 125] width 9 height 9
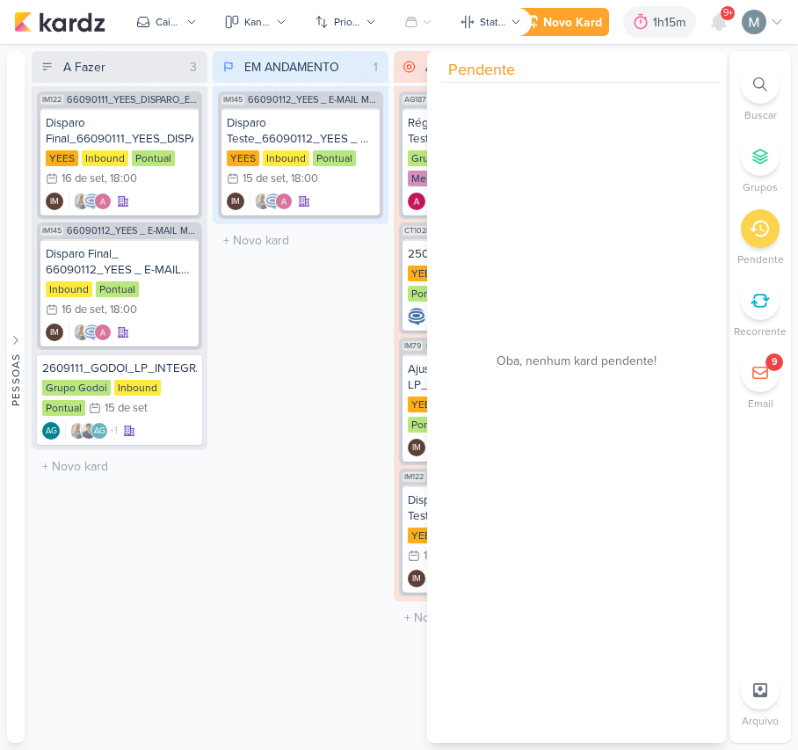
click at [309, 422] on div "EM ANDAMENTO 1 Mover Para Esquerda Mover Para Direita Deletar IM145 66090112_YE…" at bounding box center [301, 397] width 176 height 692
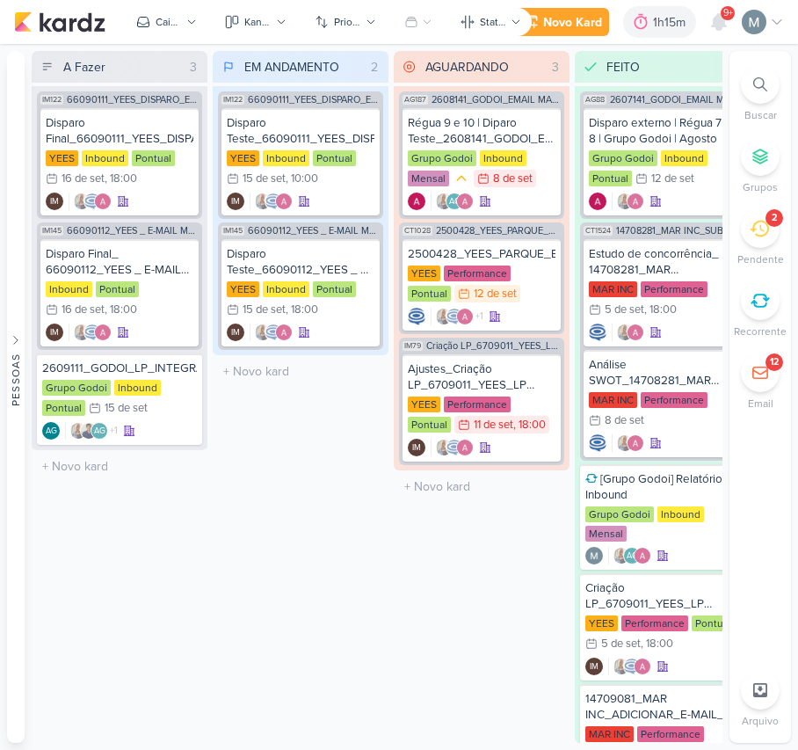
click at [770, 222] on div "2" at bounding box center [775, 218] width 18 height 18
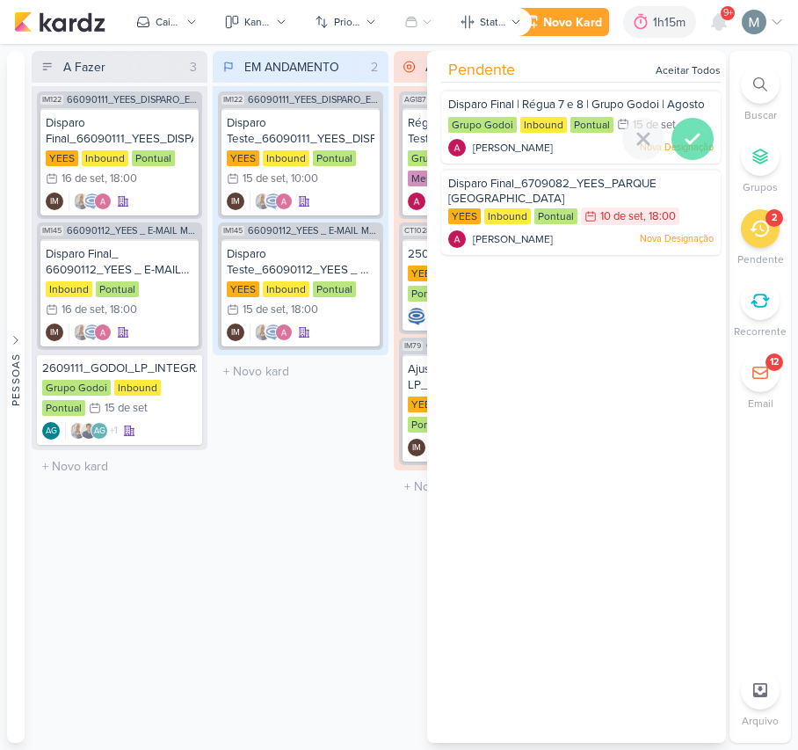
click at [700, 146] on div at bounding box center [693, 139] width 42 height 42
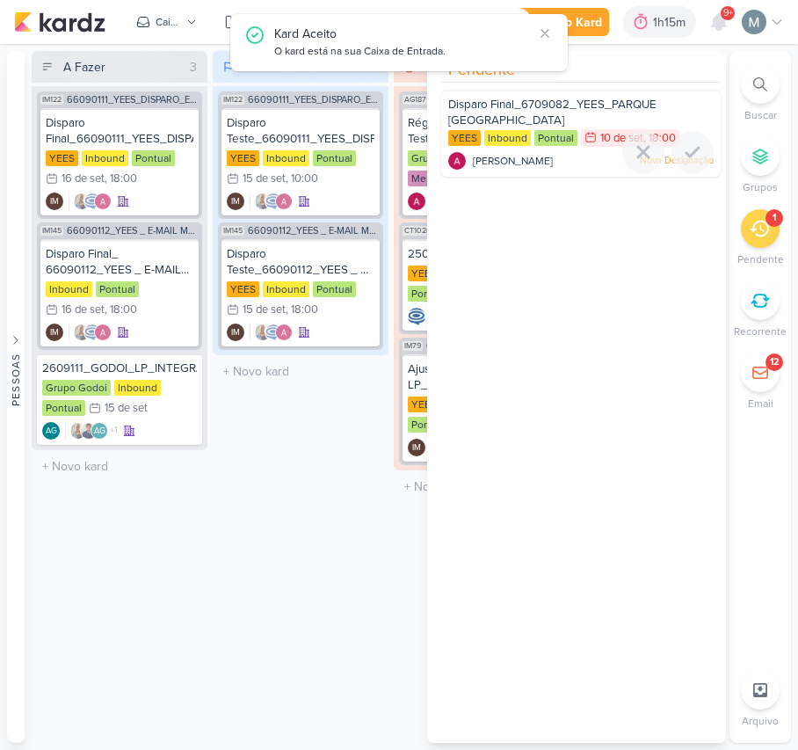
click at [700, 146] on div at bounding box center [693, 152] width 42 height 42
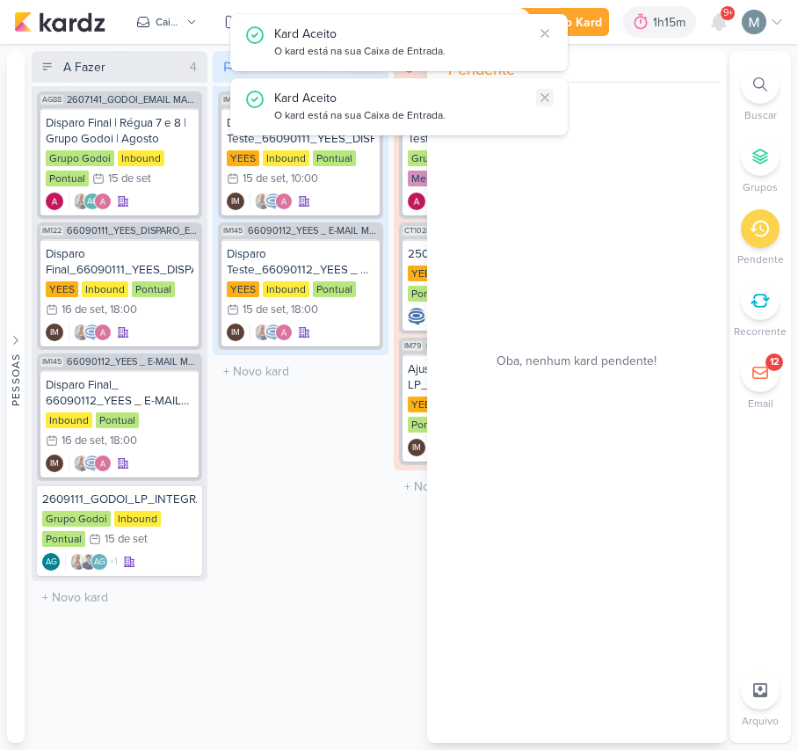
click at [543, 95] on icon at bounding box center [545, 98] width 14 height 14
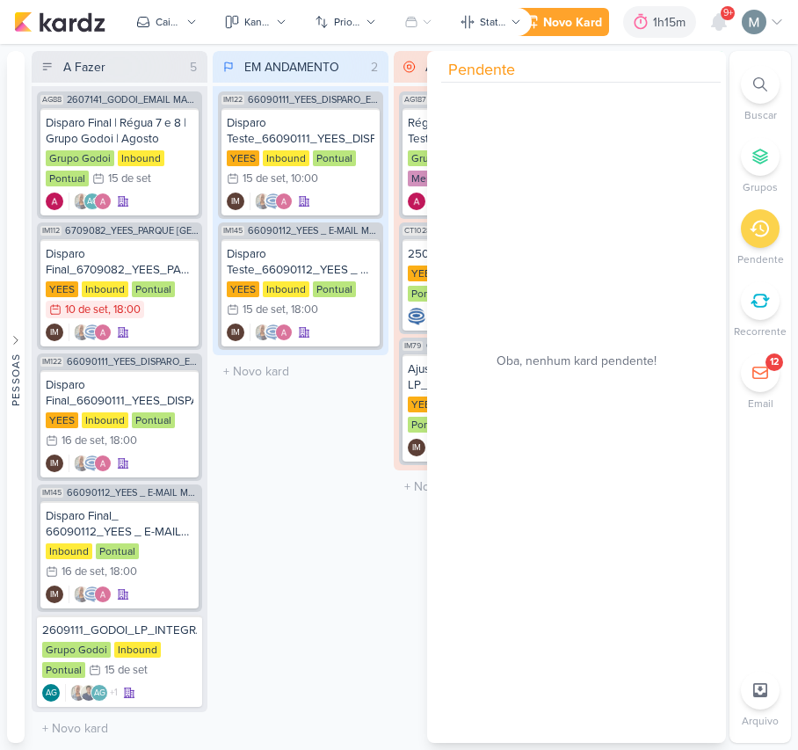
click at [334, 450] on div "EM ANDAMENTO 2 Mover Para Esquerda Mover Para Direita Deletar IM122 66090111_YE…" at bounding box center [301, 397] width 176 height 692
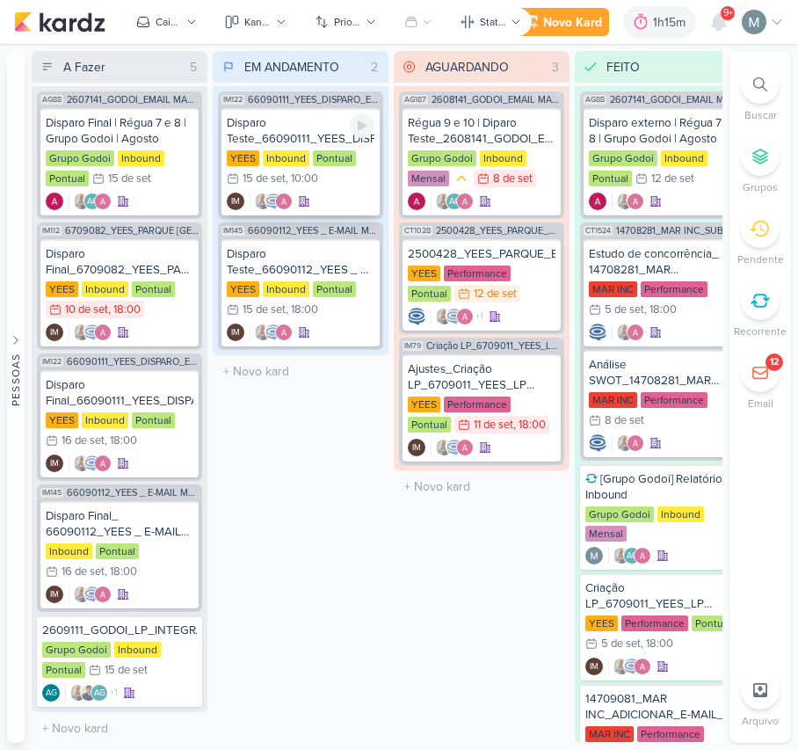
click at [296, 130] on div "Disparo Teste_66090111_YEES_DISPARO_EMAIL_IPA" at bounding box center [301, 131] width 148 height 32
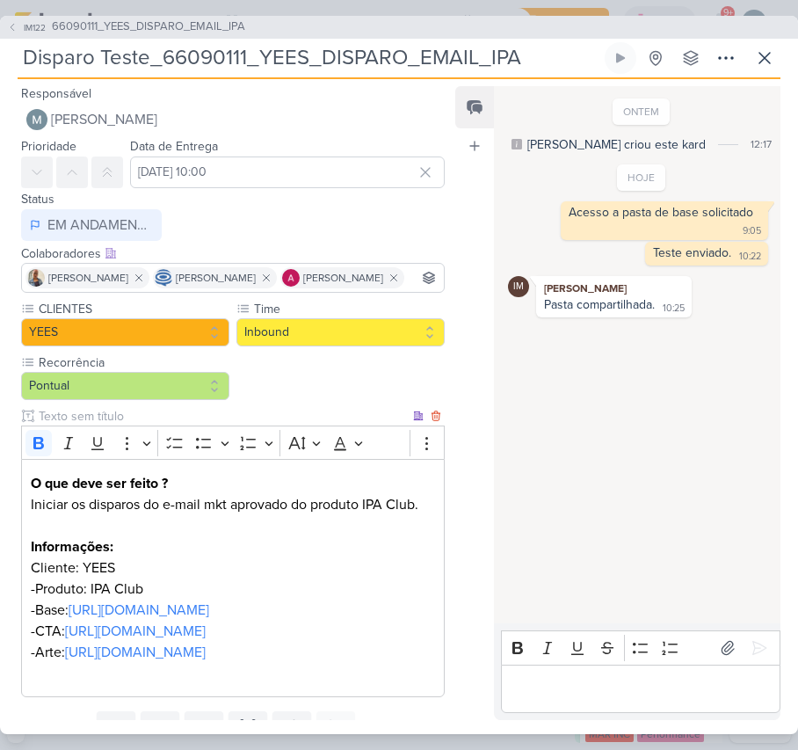
scroll to position [229, 0]
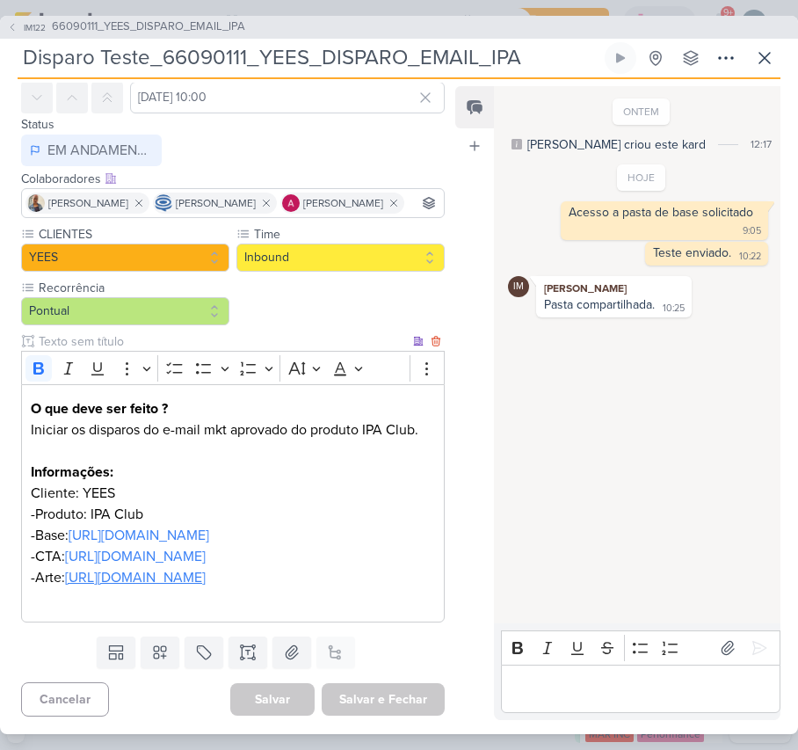
click at [98, 569] on link "https://drive.google.com/drive/folders/1ZbVUbcc4r1G5CNzQcsmWLO-zDg65SavY" at bounding box center [135, 578] width 141 height 18
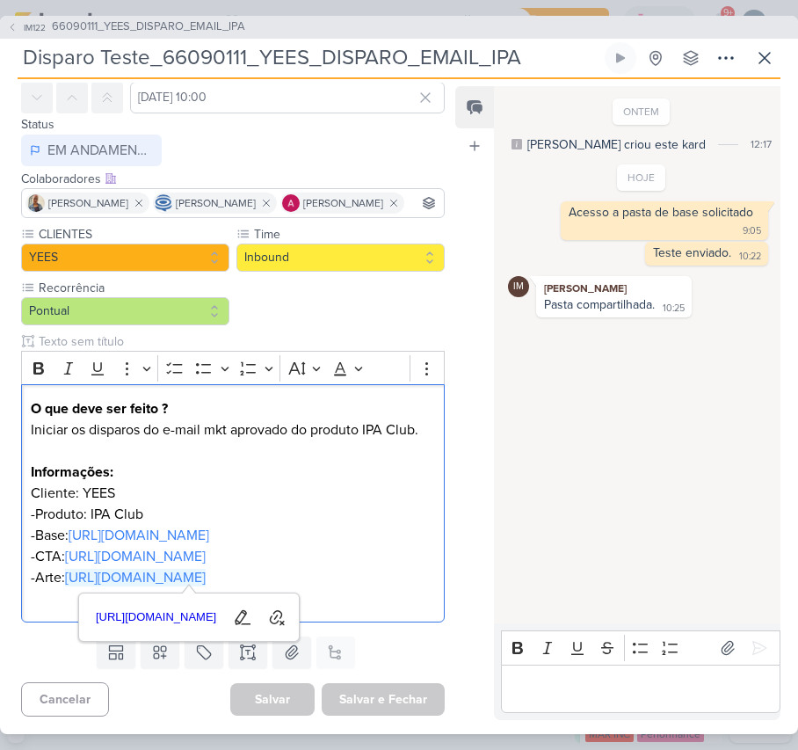
click at [614, 714] on div "Rich Text Editor Bold Italic Underline Strikethrough Bulleted List Numbered Lis…" at bounding box center [637, 671] width 287 height 96
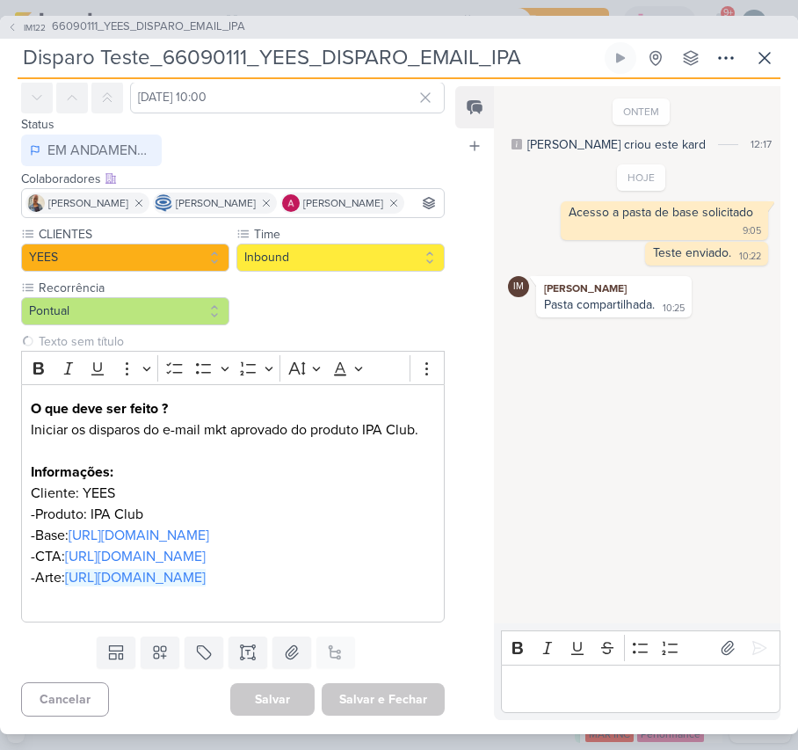
click at [587, 684] on p "Editor editing area: main" at bounding box center [640, 688] width 261 height 21
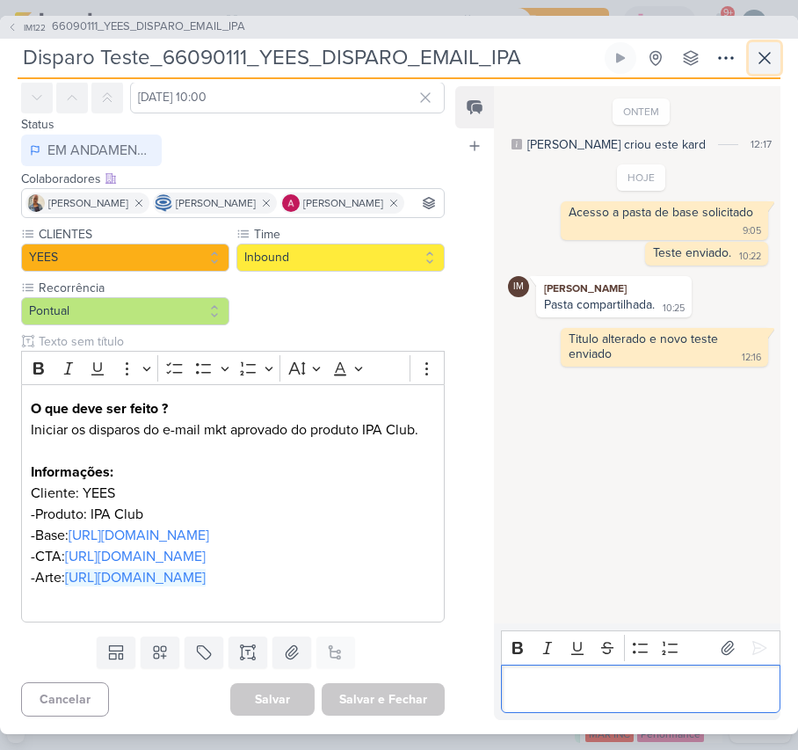
click at [770, 58] on icon at bounding box center [764, 57] width 21 height 21
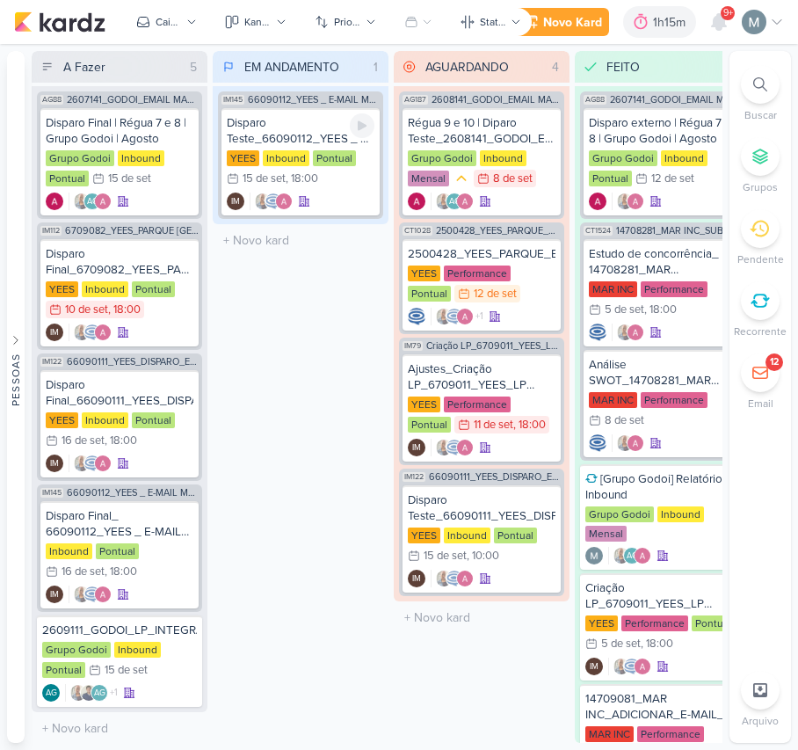
click at [362, 139] on div "Disparo Teste_66090112_YEES _ E-MAIL MKT _ JJR BUENA VISTA _ COMIDA DA BOTECO" at bounding box center [301, 131] width 148 height 32
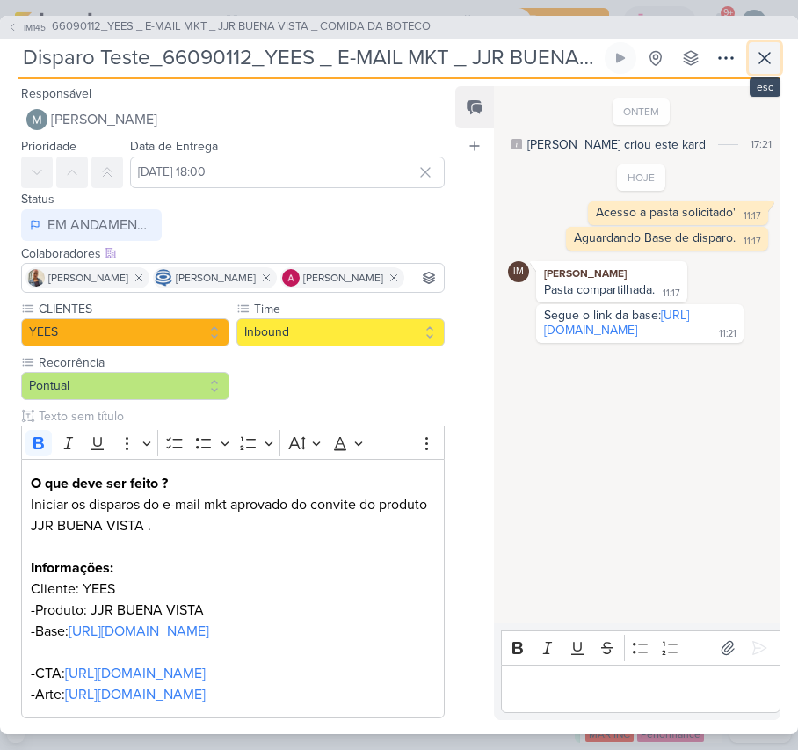
click at [761, 69] on button at bounding box center [765, 58] width 32 height 32
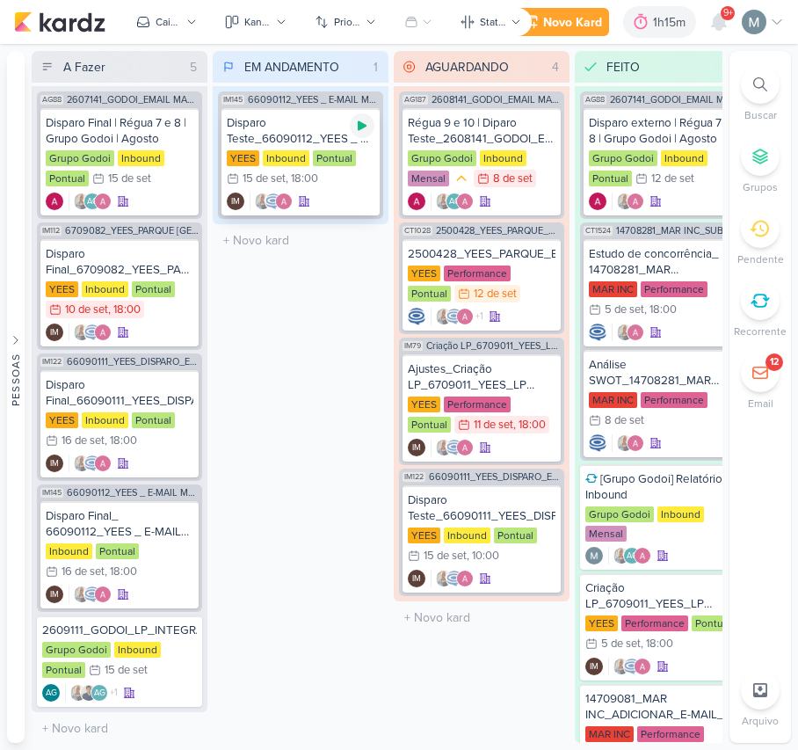
click at [363, 120] on icon at bounding box center [362, 126] width 14 height 14
click at [331, 188] on div "Disparo Teste_66090112_YEES _ E-MAIL MKT _ JJR BUENA VISTA _ COMIDA DA BOTECO Y…" at bounding box center [301, 161] width 158 height 107
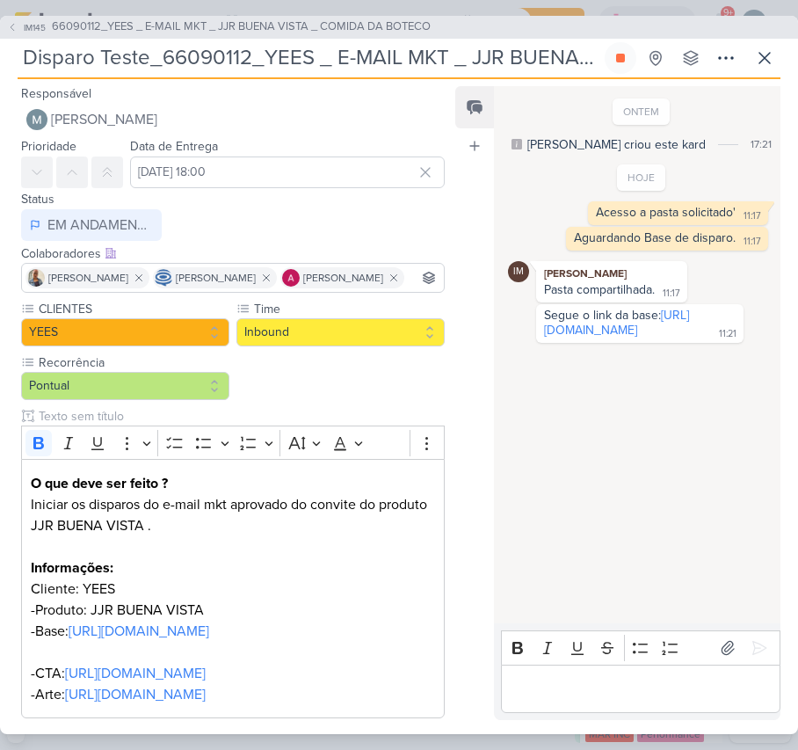
click at [165, 49] on input "Disparo Teste_66090112_YEES _ E-MAIL MKT _ JJR BUENA VISTA _ COMIDA DA BOTECO" at bounding box center [310, 58] width 584 height 32
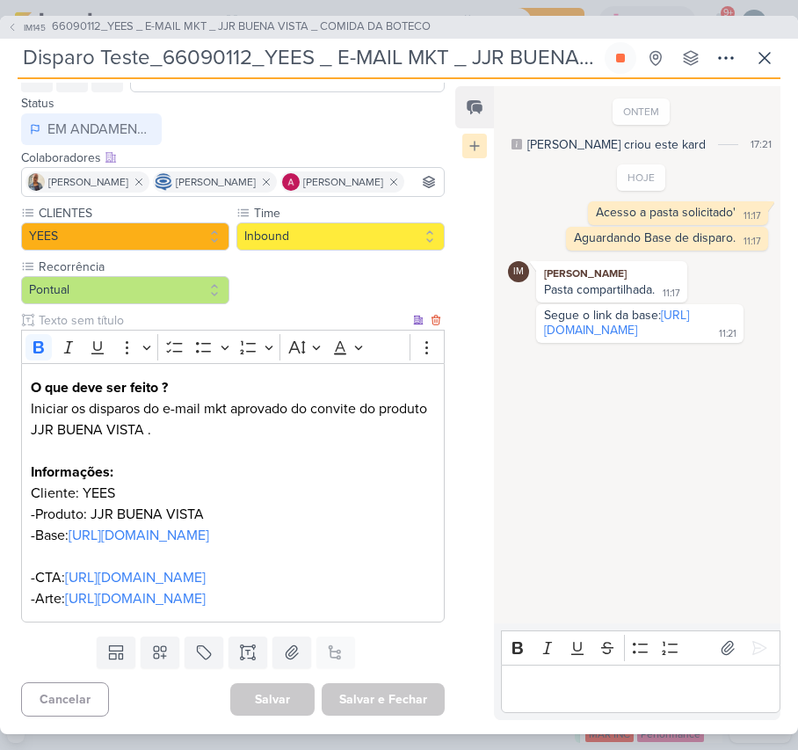
drag, startPoint x: 159, startPoint y: 527, endPoint x: 480, endPoint y: 156, distance: 490.5
click at [159, 569] on link "https://forms.office.com/pages/responsepage.aspx?id=8Icf1q2T1UOhn1zQ2hx1ddp_iHU…" at bounding box center [135, 578] width 141 height 18
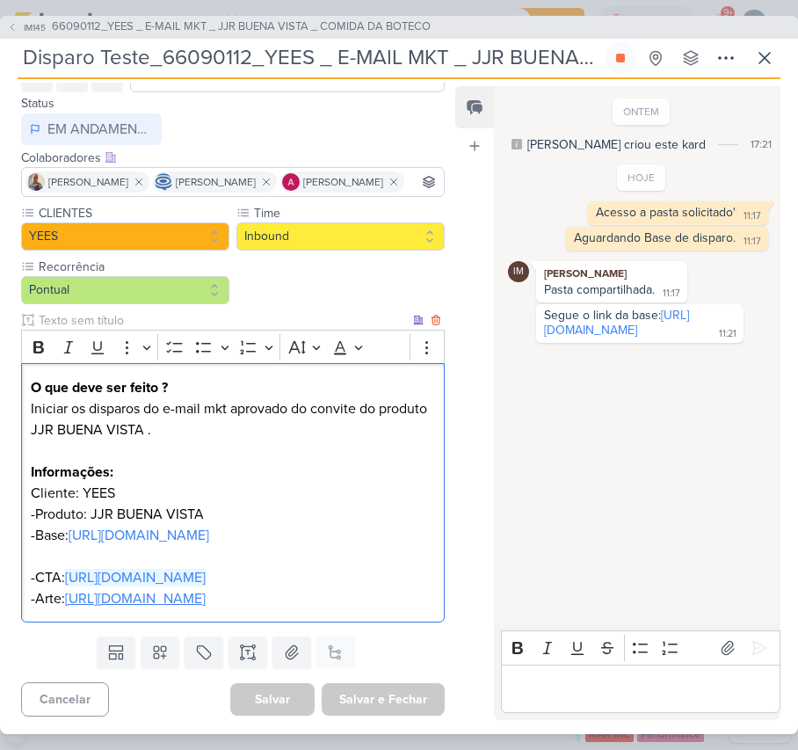
click at [146, 599] on link "https://drive.google.com/drive/folders/1SvXGmHP-mfNQPL7Uaf4aq1zvX3EAGlty" at bounding box center [135, 599] width 141 height 18
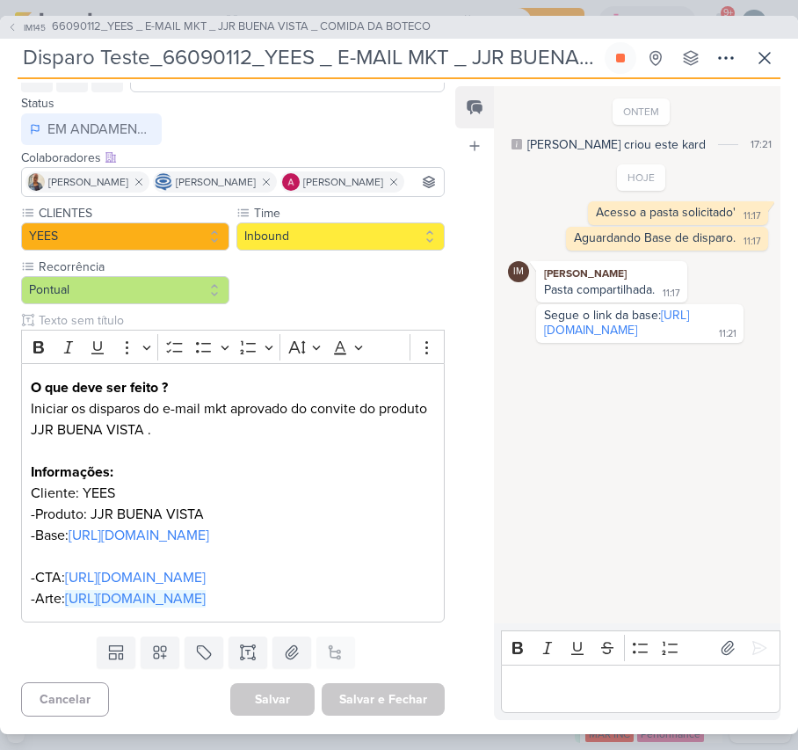
click at [613, 683] on p "Editor editing area: main" at bounding box center [640, 688] width 261 height 21
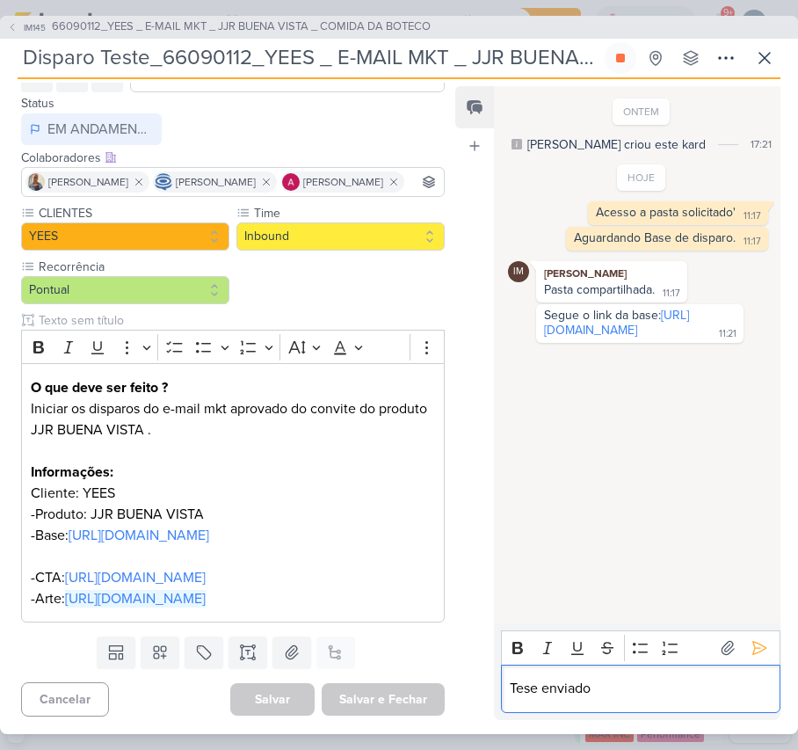
click at [528, 693] on p "Tese enviado" at bounding box center [640, 688] width 261 height 21
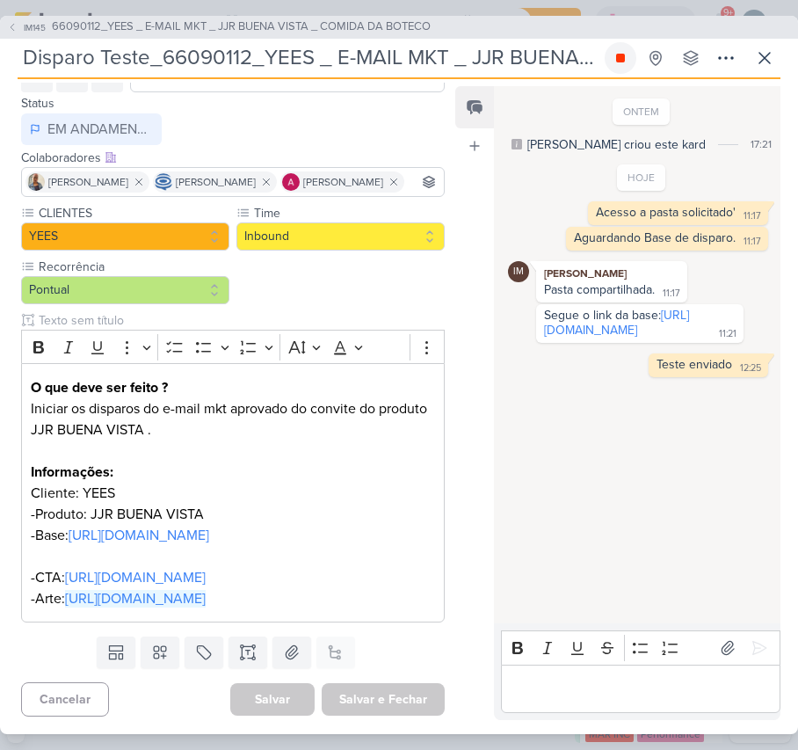
click at [609, 62] on button at bounding box center [621, 58] width 32 height 32
click at [754, 53] on icon at bounding box center [764, 57] width 21 height 21
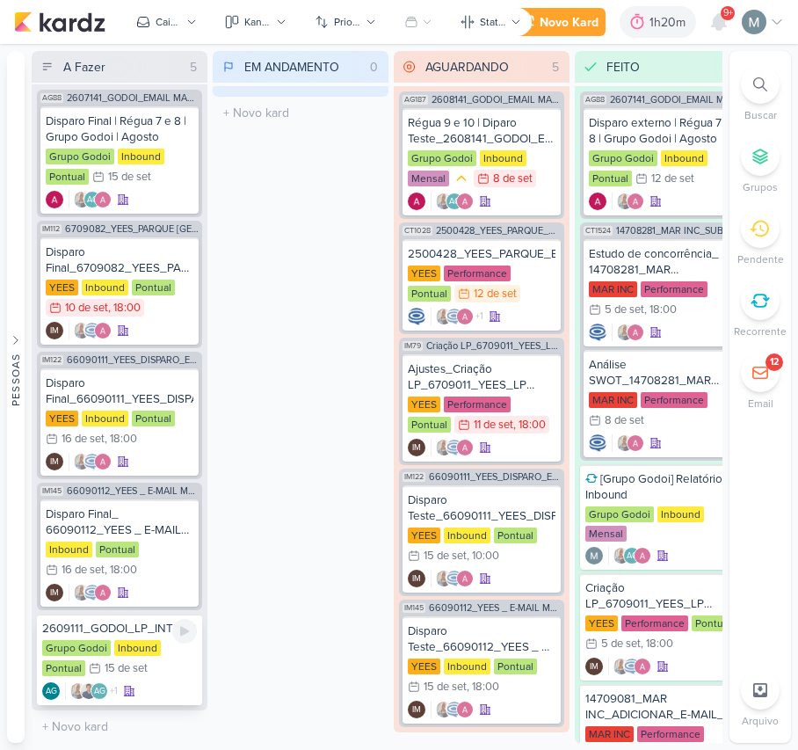
scroll to position [0, 0]
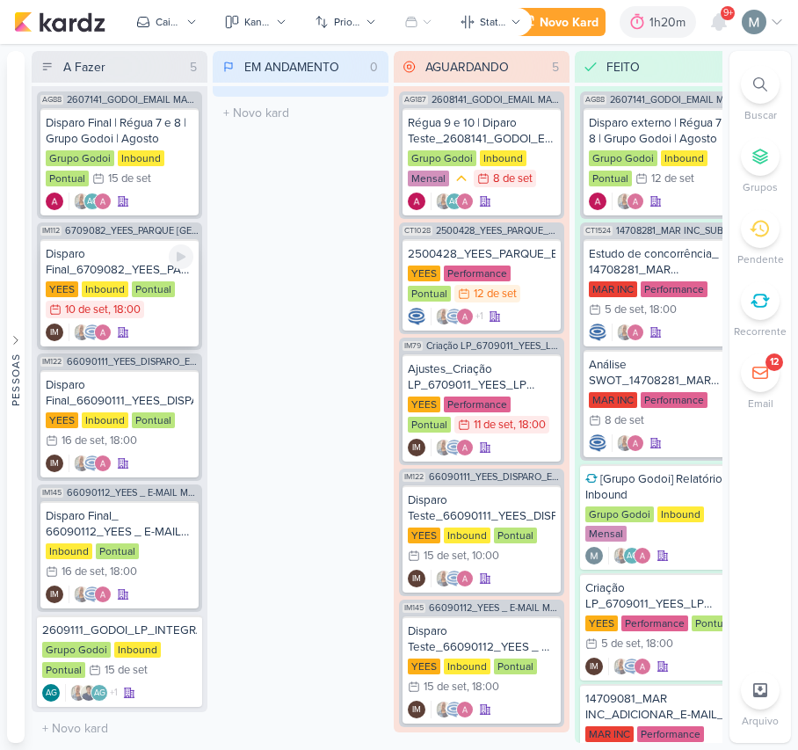
click at [123, 274] on div "Disparo Final_6709082_YEES_PARQUE [GEOGRAPHIC_DATA]" at bounding box center [120, 262] width 148 height 32
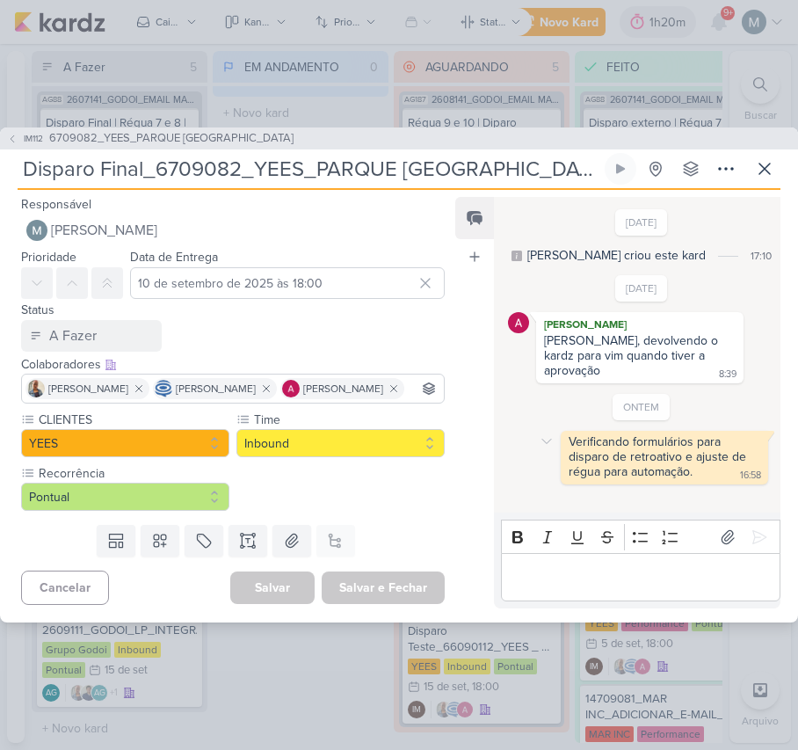
click at [619, 434] on div "Verificando formulários para disparo de retroativo e ajuste de régua para autom…" at bounding box center [659, 456] width 181 height 45
copy div "Verificando formulários para disparo de retroativo e ajuste de régua para autom…"
drag, startPoint x: 743, startPoint y: 152, endPoint x: 758, endPoint y: 152, distance: 14.9
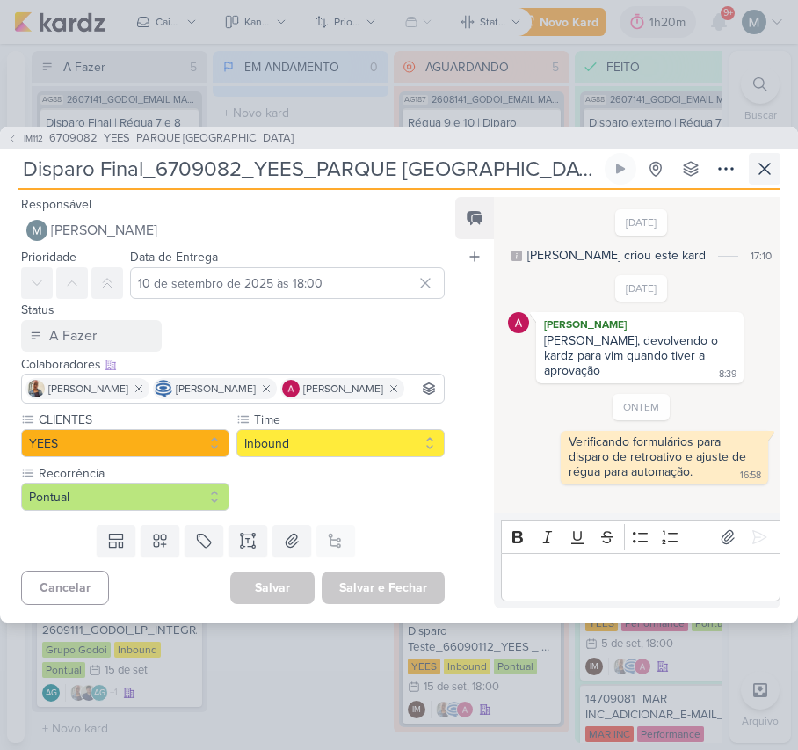
click at [758, 153] on div "Disparo Final_6709082_YEES_PARQUE BUENA VISTA_DISPARO Criado por Isabella nenhu…" at bounding box center [399, 171] width 763 height 37
click at [760, 158] on icon at bounding box center [764, 168] width 21 height 21
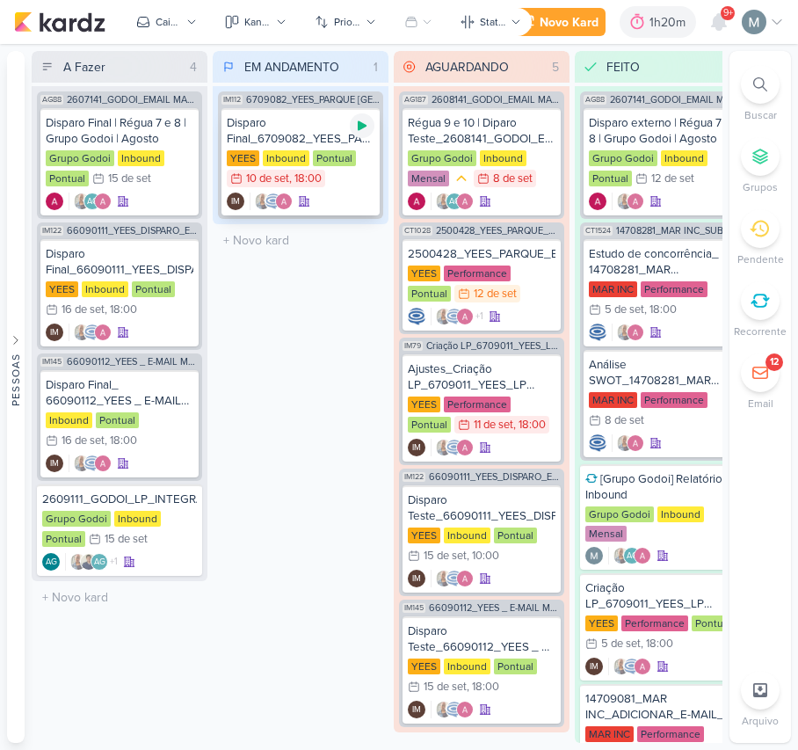
click at [363, 134] on div at bounding box center [362, 125] width 25 height 25
click at [260, 198] on img at bounding box center [263, 202] width 18 height 18
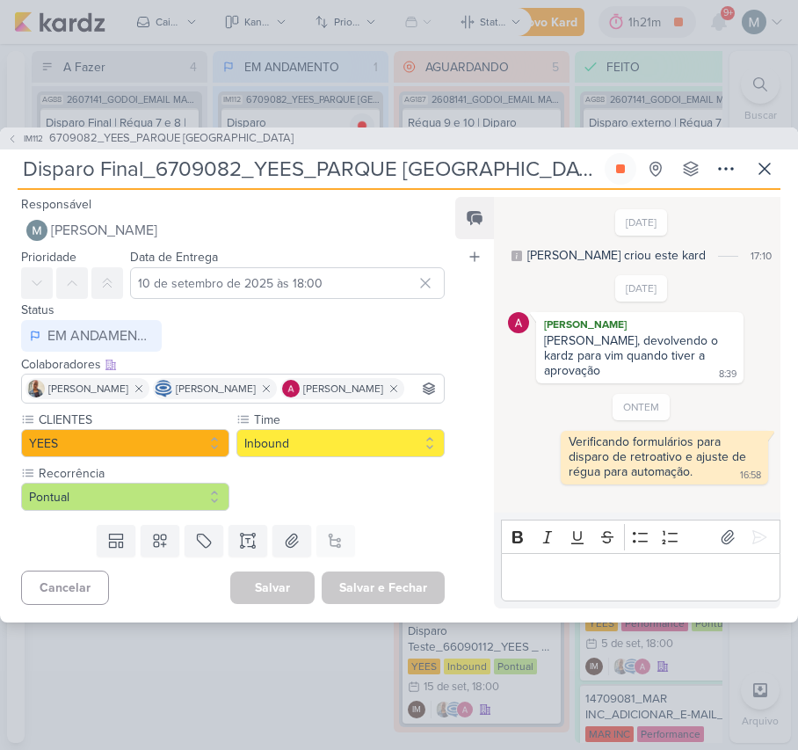
click at [700, 578] on div "Editor editing area: main" at bounding box center [641, 577] width 280 height 48
drag, startPoint x: 556, startPoint y: 578, endPoint x: 540, endPoint y: 595, distance: 23.6
click at [585, 588] on p "Formularios confirmados" at bounding box center [640, 577] width 261 height 21
click at [538, 588] on p "Formularios confirmados" at bounding box center [640, 577] width 261 height 21
click at [0, 0] on lt-span "Formulários" at bounding box center [0, 0] width 0 height 0
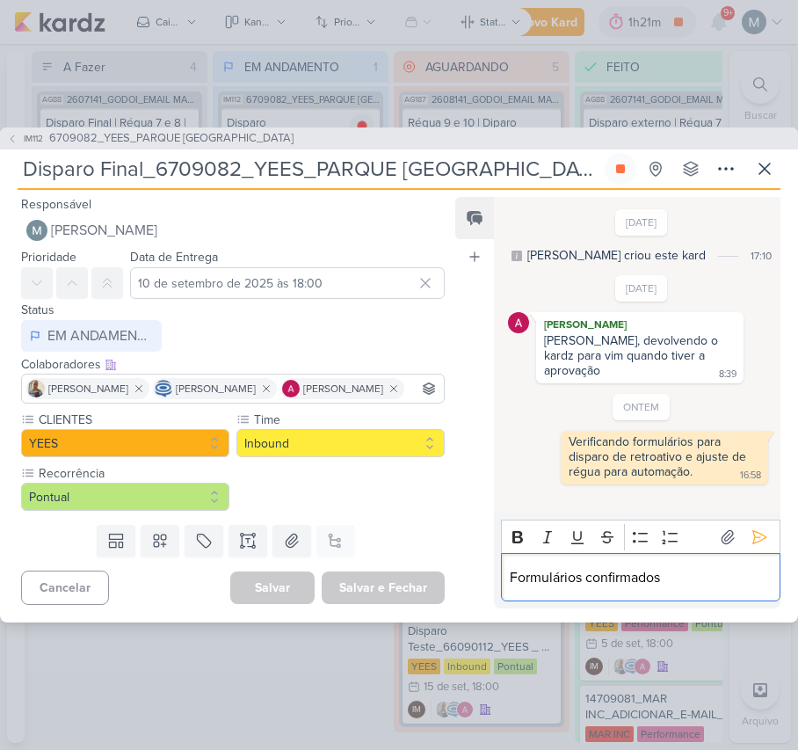
click at [690, 585] on p "Formulários confirmados" at bounding box center [640, 577] width 261 height 21
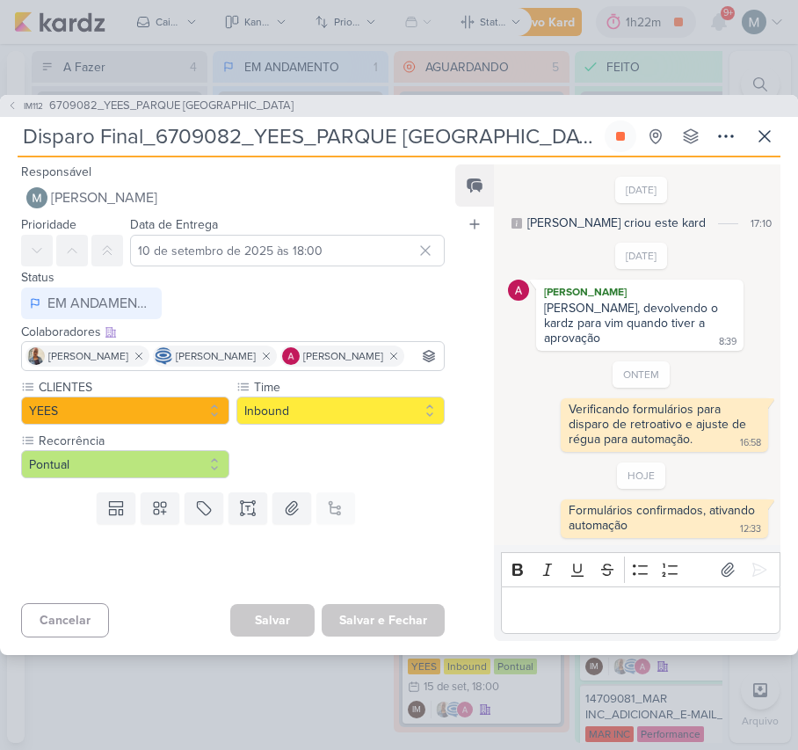
click at [768, 157] on div "Disparo Final_6709082_YEES_PARQUE BUENA VISTA_DISPARO Criado por Isabella nenhu…" at bounding box center [399, 138] width 763 height 37
click at [768, 147] on icon at bounding box center [764, 136] width 21 height 21
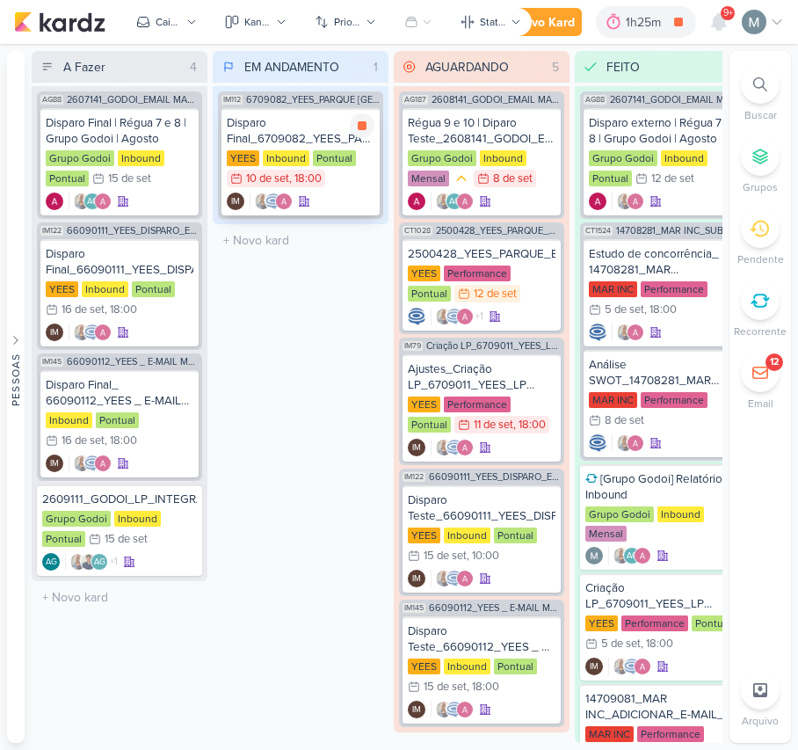
click at [321, 207] on div "IM" at bounding box center [301, 202] width 148 height 18
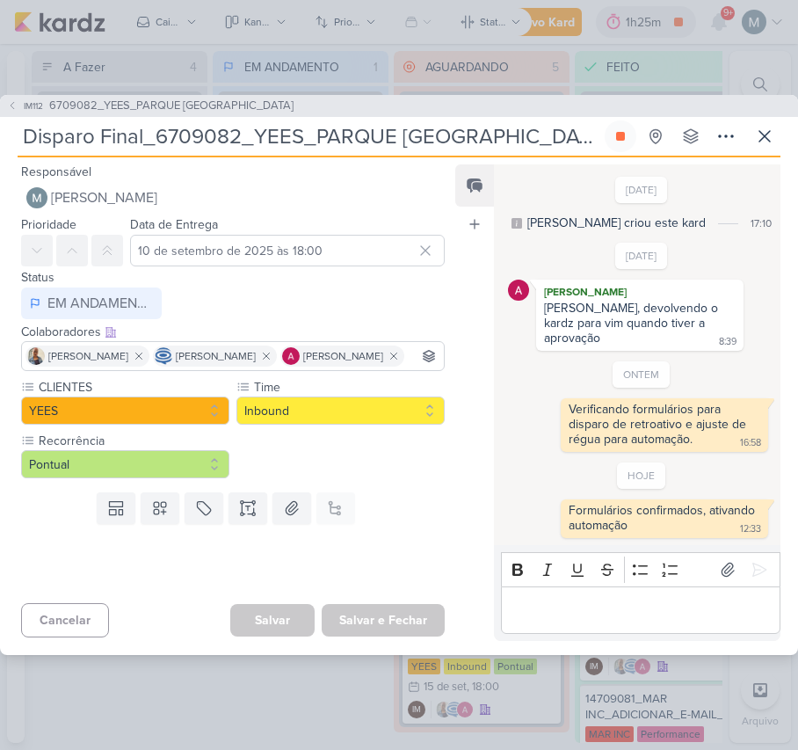
click at [686, 588] on div "Editor editing area: main" at bounding box center [641, 610] width 280 height 48
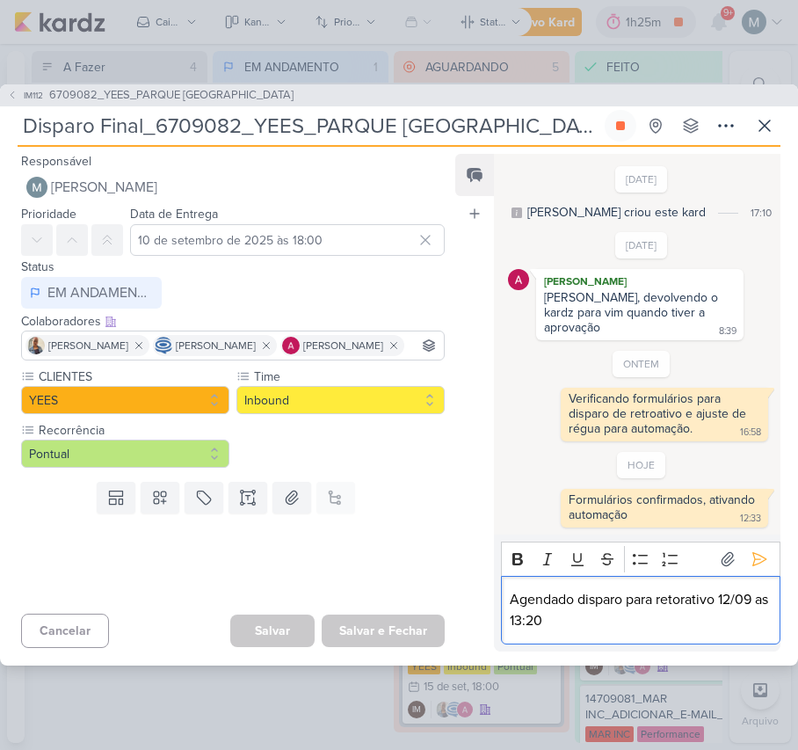
click at [686, 589] on p "Agendado disparo para retorativo 12/09 as 13:20" at bounding box center [640, 610] width 261 height 42
click at [0, 0] on lt-span "retroativo" at bounding box center [0, 0] width 0 height 0
click at [584, 610] on p "Agendado disparo para retroativo 12/09 as 13:20" at bounding box center [640, 610] width 261 height 42
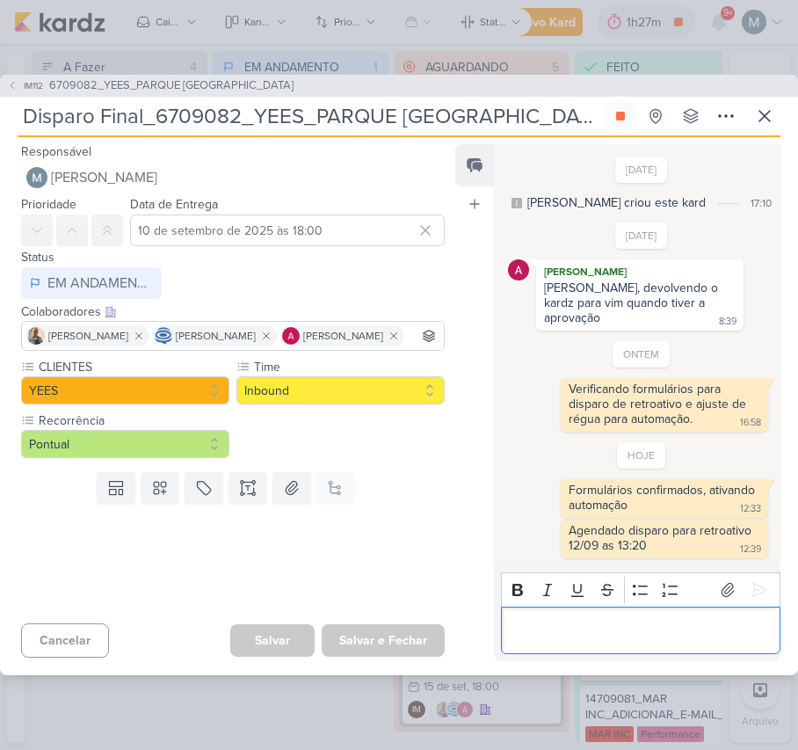
click at [637, 644] on div "Editor editing area: main" at bounding box center [641, 631] width 280 height 48
click at [599, 627] on p "Editor editing area: main" at bounding box center [640, 630] width 261 height 21
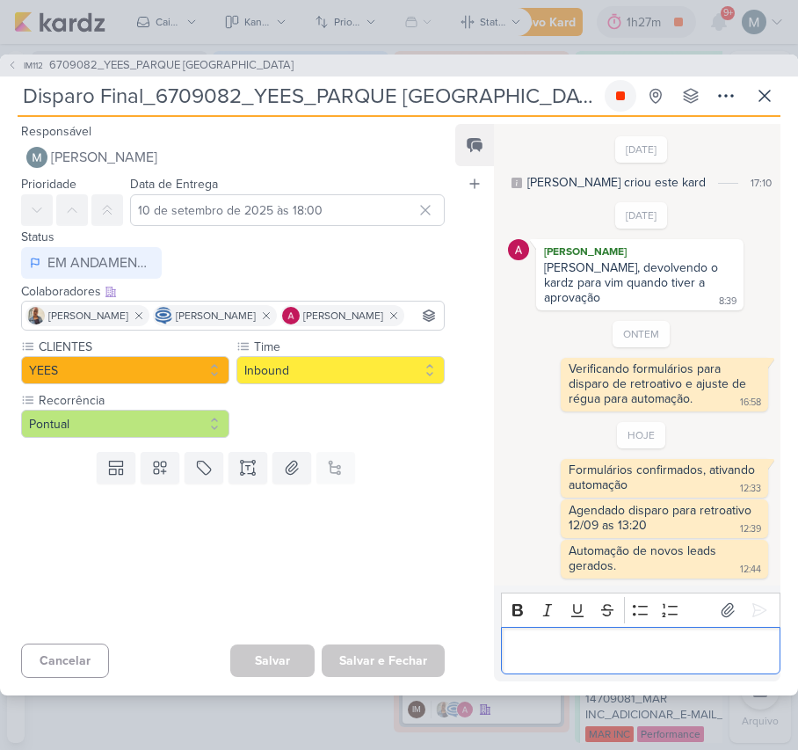
click at [619, 103] on icon at bounding box center [621, 96] width 14 height 14
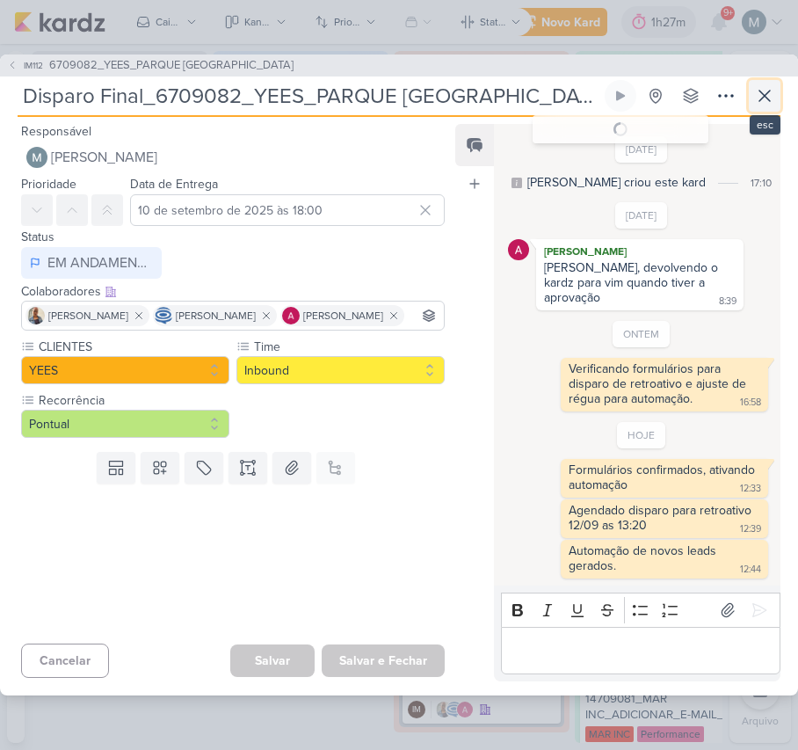
click at [753, 85] on button at bounding box center [765, 96] width 32 height 32
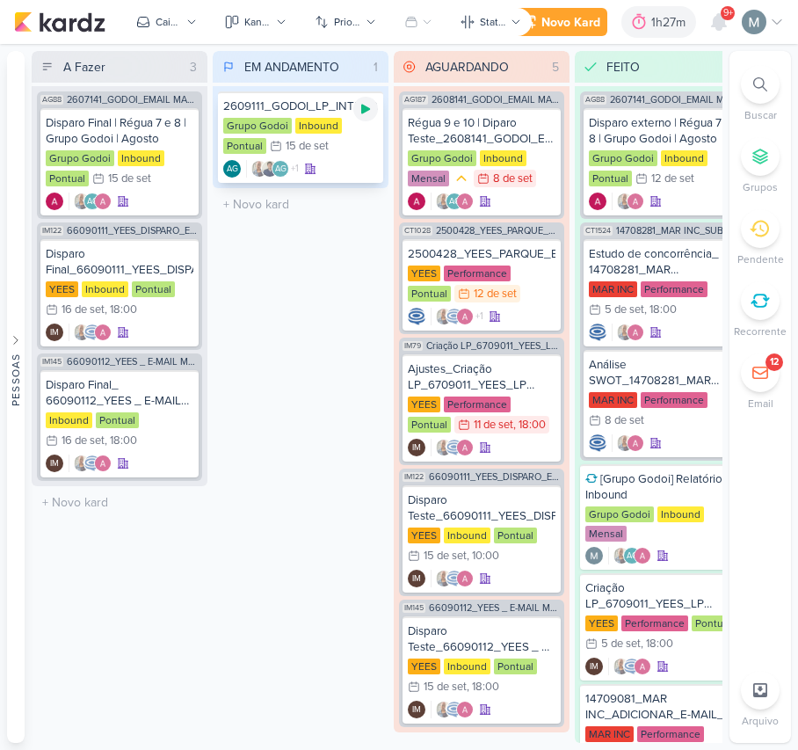
click at [362, 105] on icon at bounding box center [365, 110] width 9 height 10
click at [715, 33] on div at bounding box center [719, 22] width 32 height 32
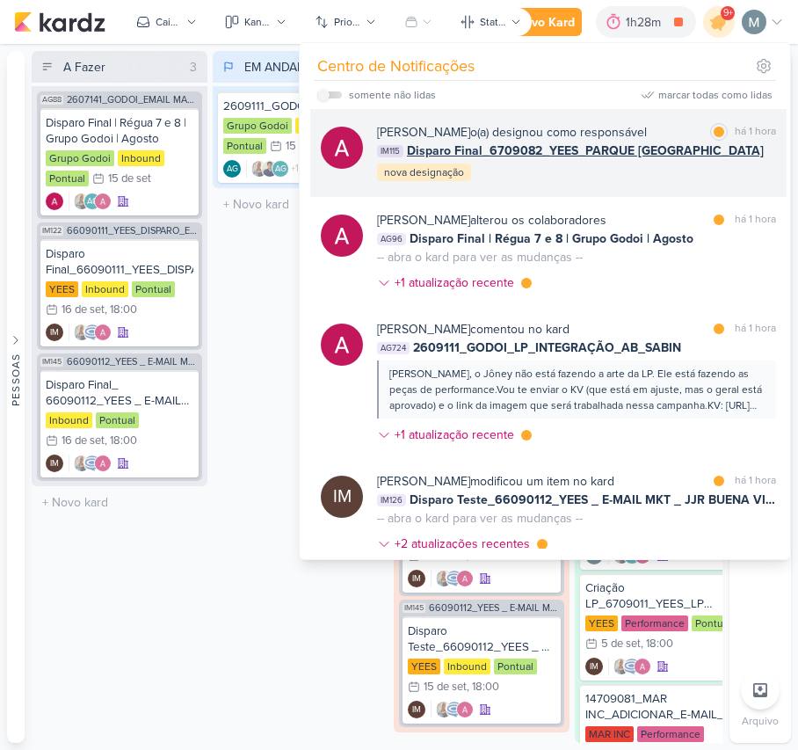
click at [479, 160] on div "[PERSON_NAME] o(a) designou como responsável marcar como lida há 1 hora IM115 D…" at bounding box center [576, 153] width 399 height 60
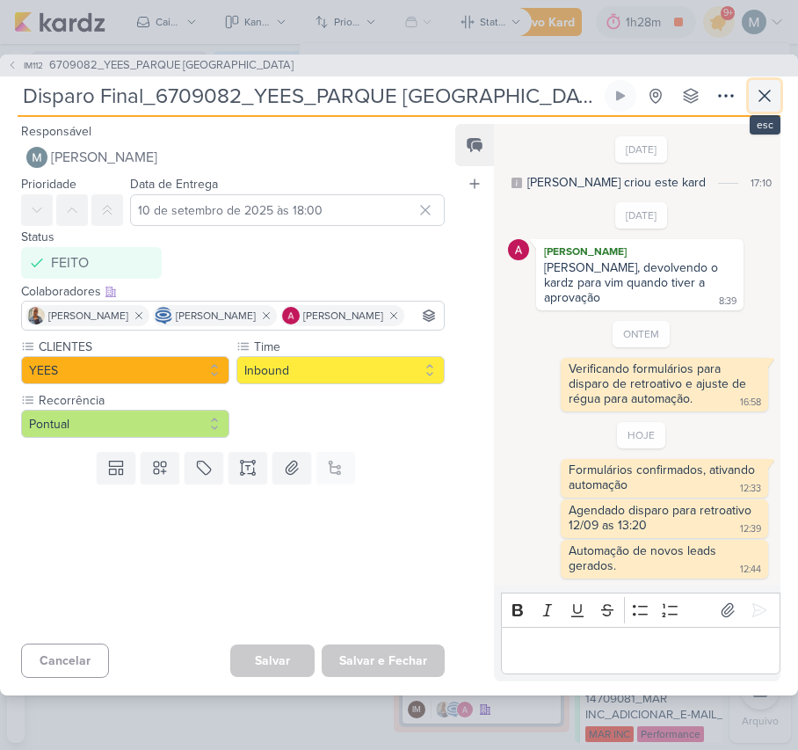
click at [768, 106] on icon at bounding box center [764, 95] width 21 height 21
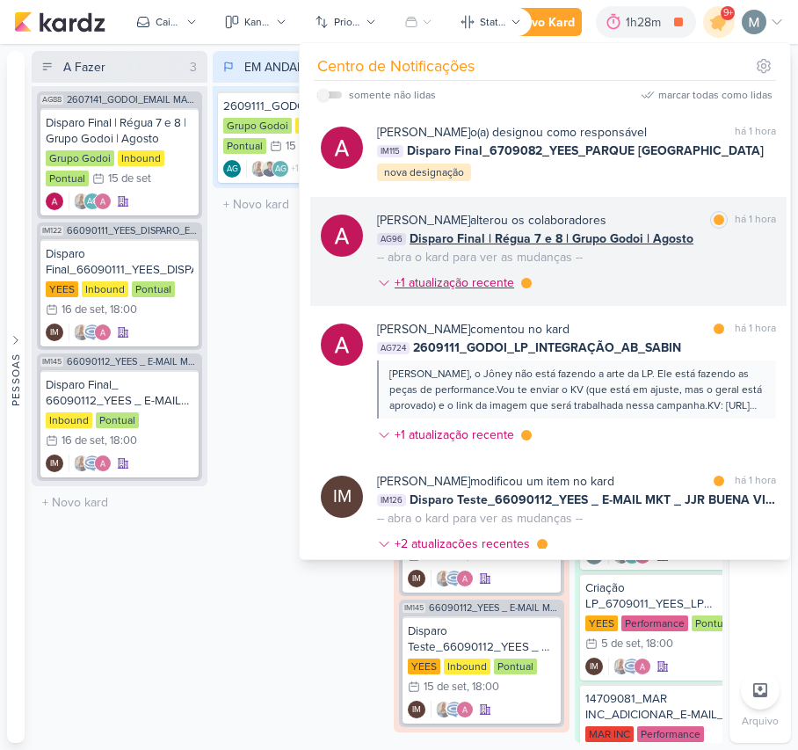
click at [438, 282] on div "+1 atualização recente" at bounding box center [456, 282] width 123 height 18
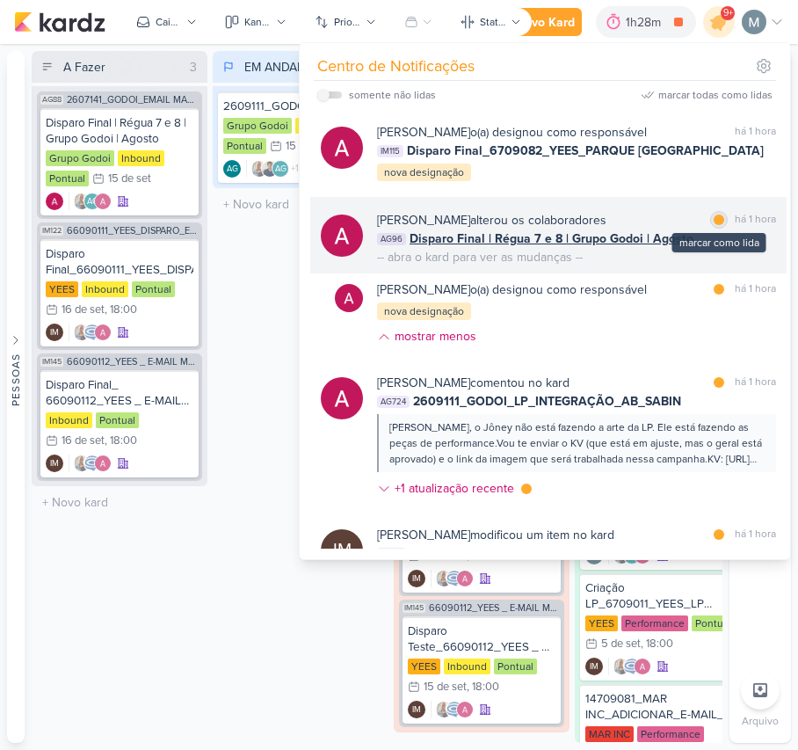
click at [715, 219] on div at bounding box center [719, 220] width 11 height 11
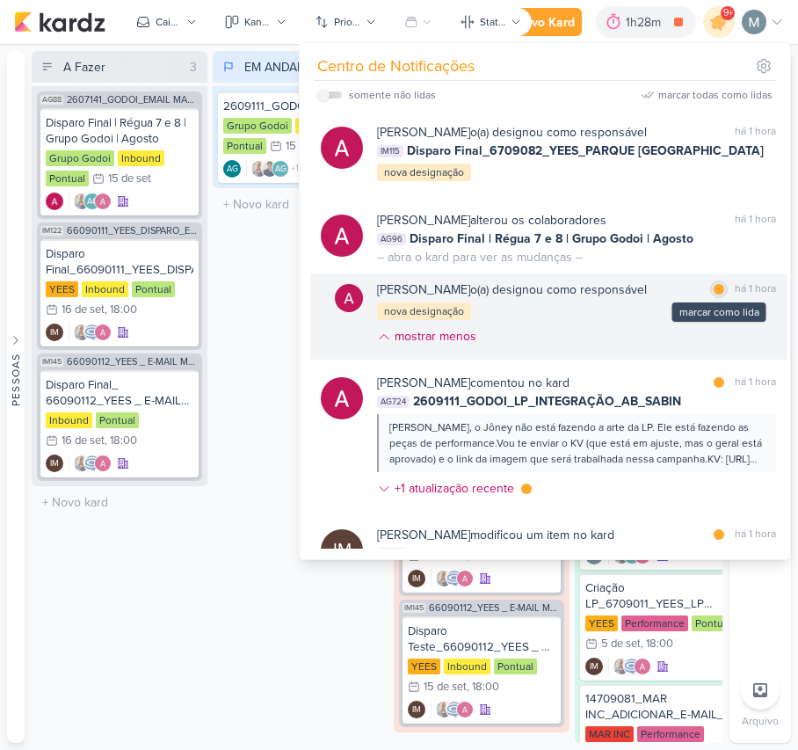
click at [712, 296] on div "marcar como lida" at bounding box center [719, 289] width 18 height 18
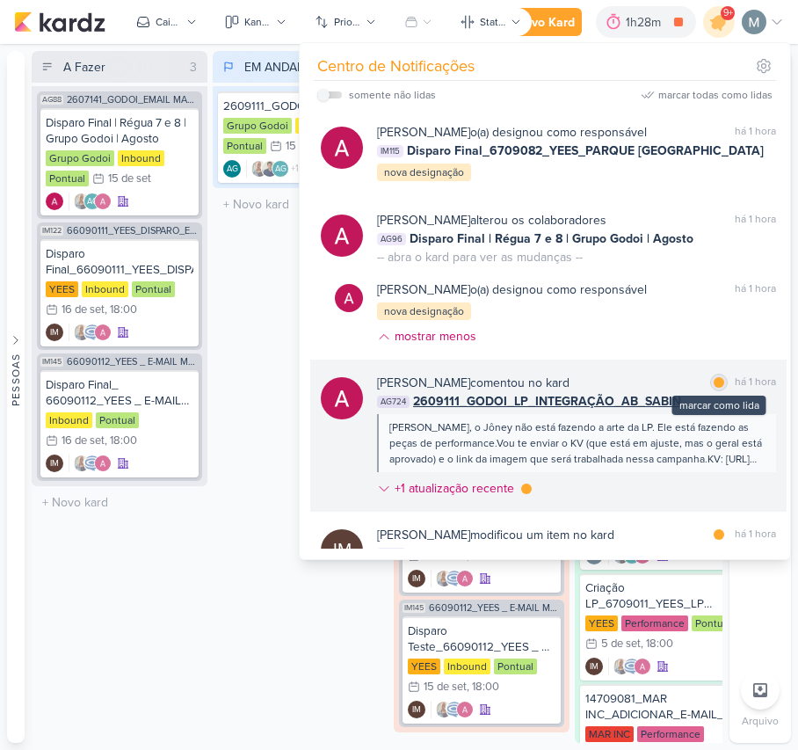
click at [714, 376] on div "marcar como lida" at bounding box center [719, 383] width 18 height 18
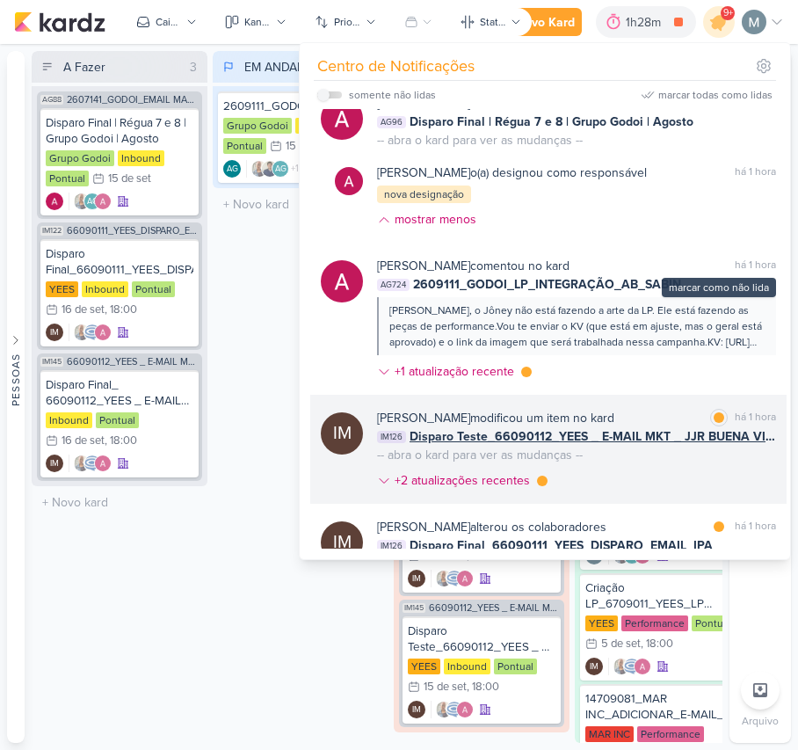
scroll to position [234, 0]
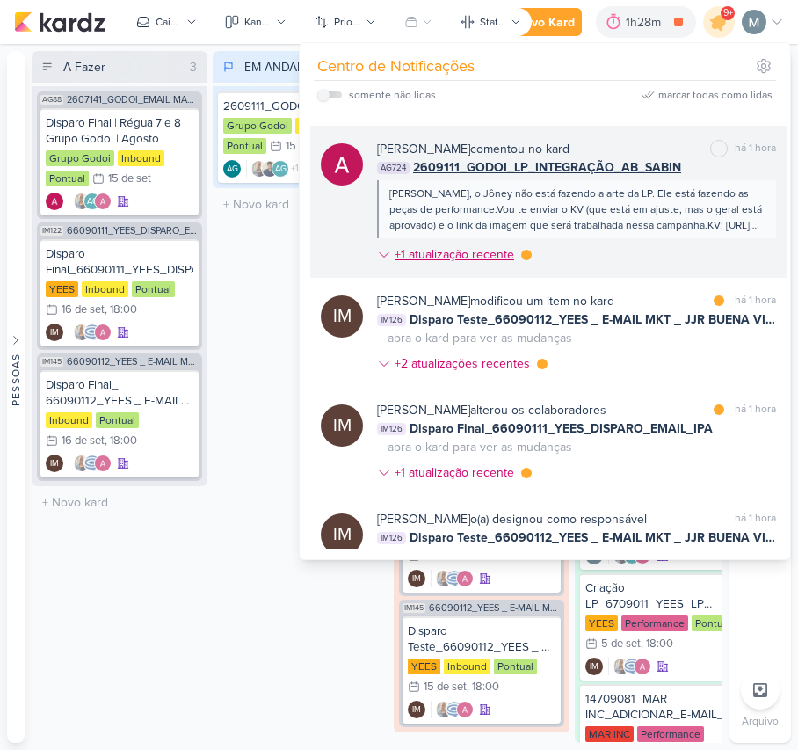
click at [464, 251] on div "+1 atualização recente" at bounding box center [456, 254] width 123 height 18
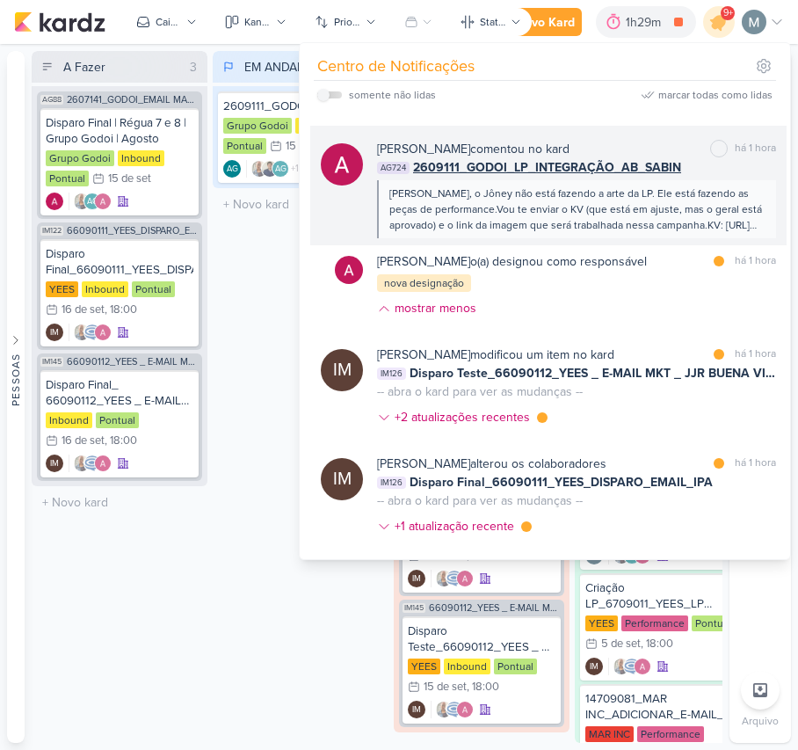
click at [577, 162] on span "2609111_GODOI_LP_INTEGRAÇÃO_AB_SABIN" at bounding box center [547, 167] width 268 height 18
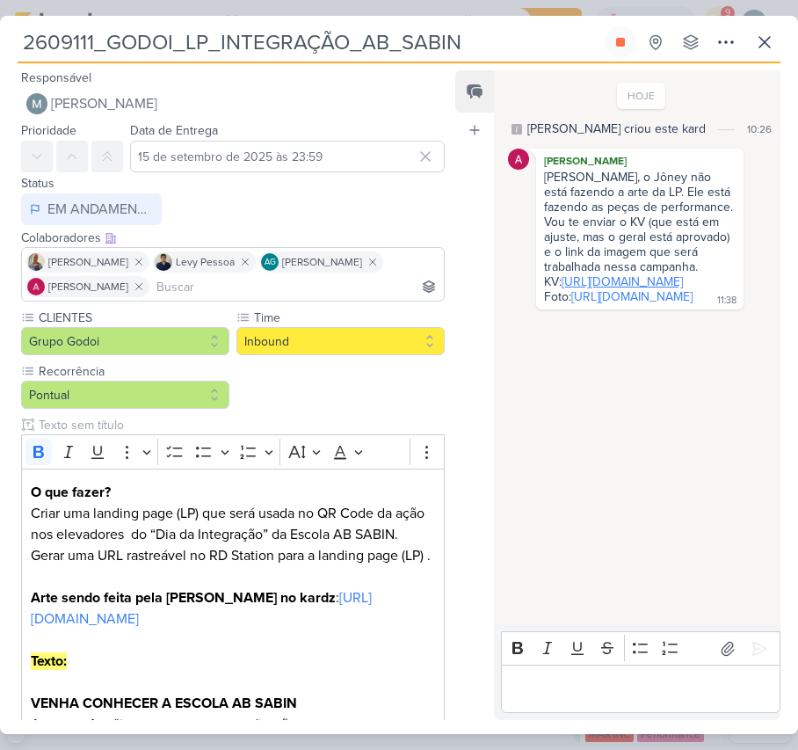
click at [613, 289] on link "[URL][DOMAIN_NAME]" at bounding box center [622, 281] width 121 height 15
click at [571, 304] on link "[URL][DOMAIN_NAME]" at bounding box center [631, 296] width 121 height 15
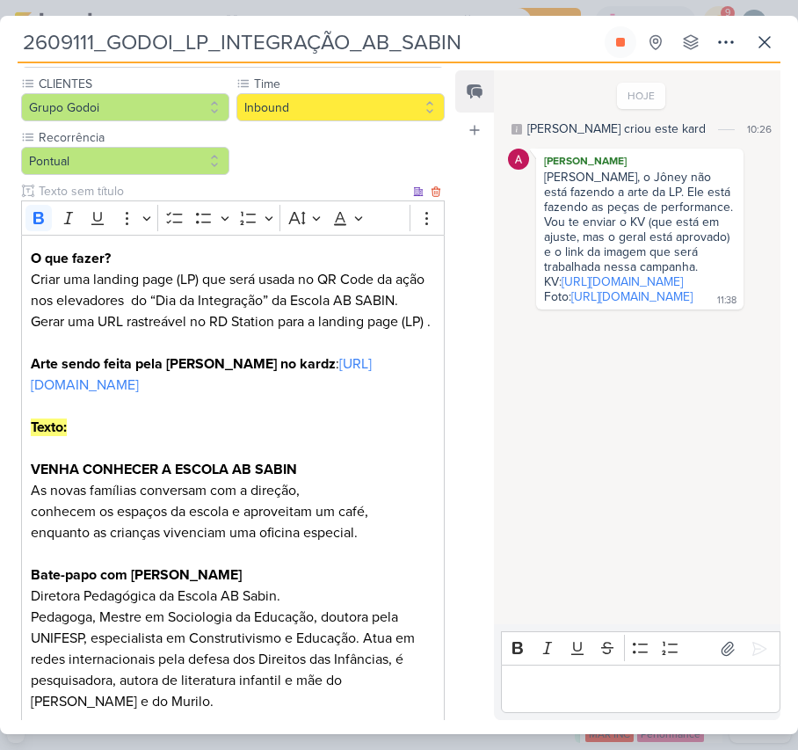
drag, startPoint x: 290, startPoint y: 677, endPoint x: 124, endPoint y: 418, distance: 307.3
click at [137, 438] on div "O que fazer? Criar uma landing page (LP) que será usada no QR Code da ação nos …" at bounding box center [233, 533] width 424 height 597
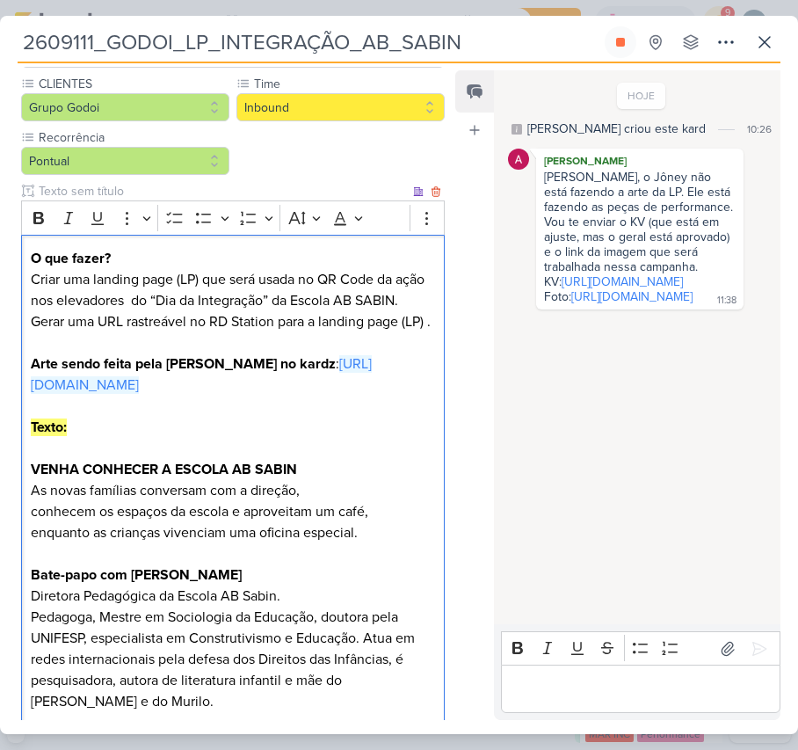
click at [190, 356] on p "O que fazer? Criar uma landing page (LP) que será usada no QR Code da ação nos …" at bounding box center [233, 322] width 404 height 148
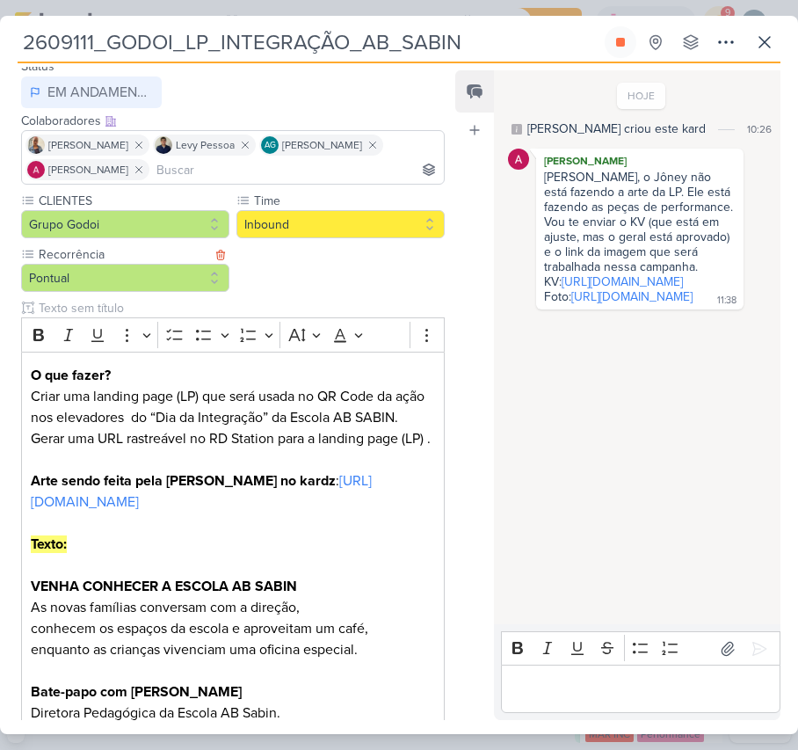
scroll to position [352, 0]
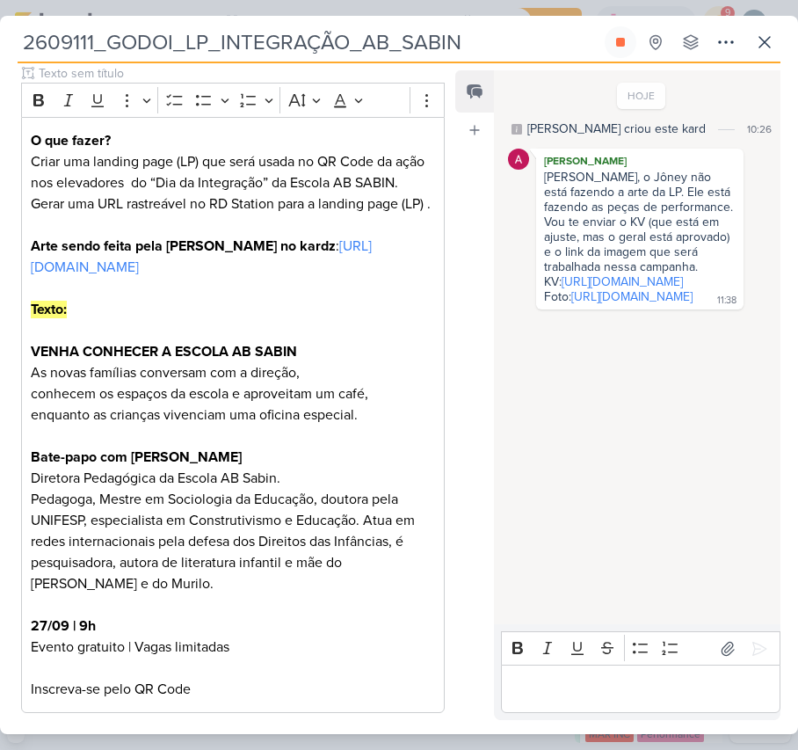
drag, startPoint x: 279, startPoint y: 39, endPoint x: 345, endPoint y: 42, distance: 66.0
click at [345, 42] on input "2609111_GODOI_LP_INTEGRAÇÃO_AB_SABIN" at bounding box center [310, 42] width 584 height 32
click at [633, 304] on link "[URL][DOMAIN_NAME]" at bounding box center [631, 296] width 121 height 15
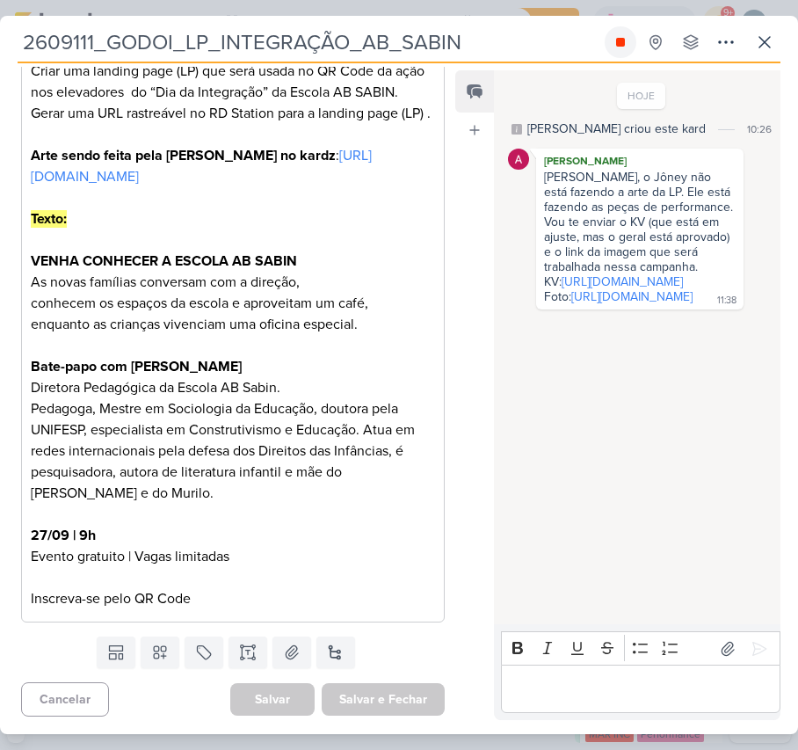
click at [624, 40] on icon at bounding box center [620, 42] width 9 height 9
click at [765, 55] on button at bounding box center [765, 42] width 32 height 32
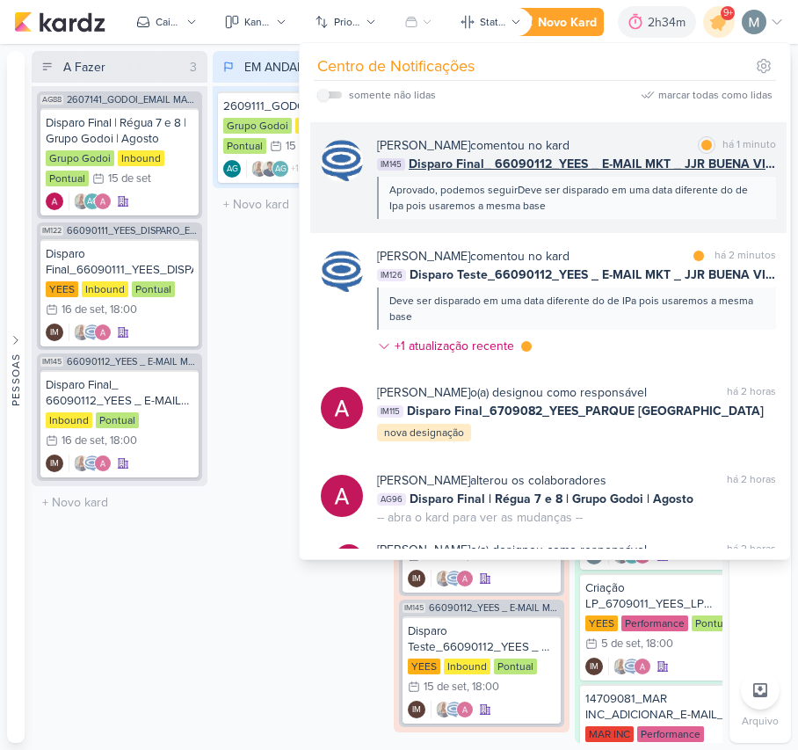
click at [593, 194] on div "Aprovado, podemos seguirDeve ser disparado em uma data diferente do de Ipa pois…" at bounding box center [575, 198] width 373 height 32
